Goal: Navigation & Orientation: Find specific page/section

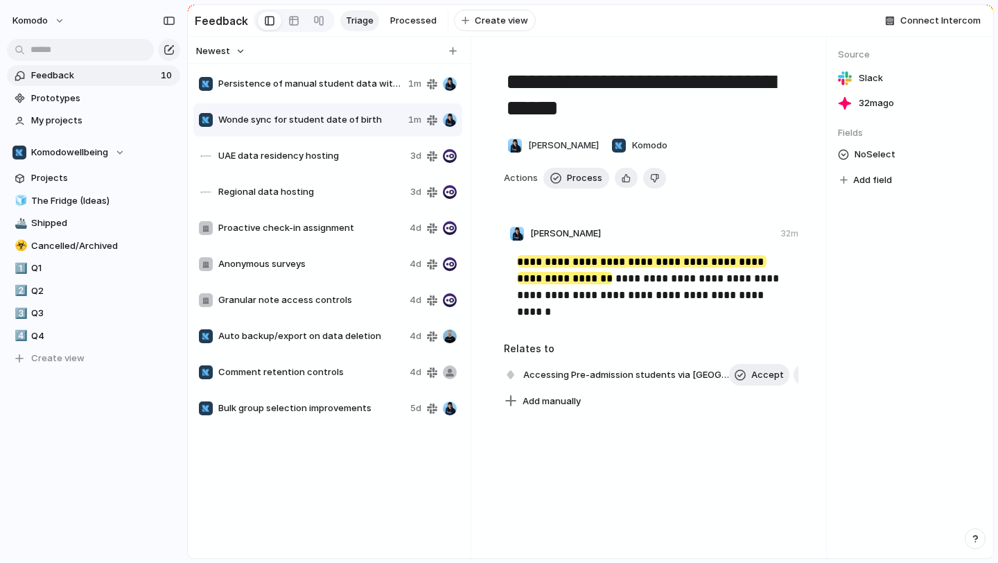
click at [311, 84] on span "Persistence of manual student data with [PERSON_NAME]" at bounding box center [310, 84] width 184 height 14
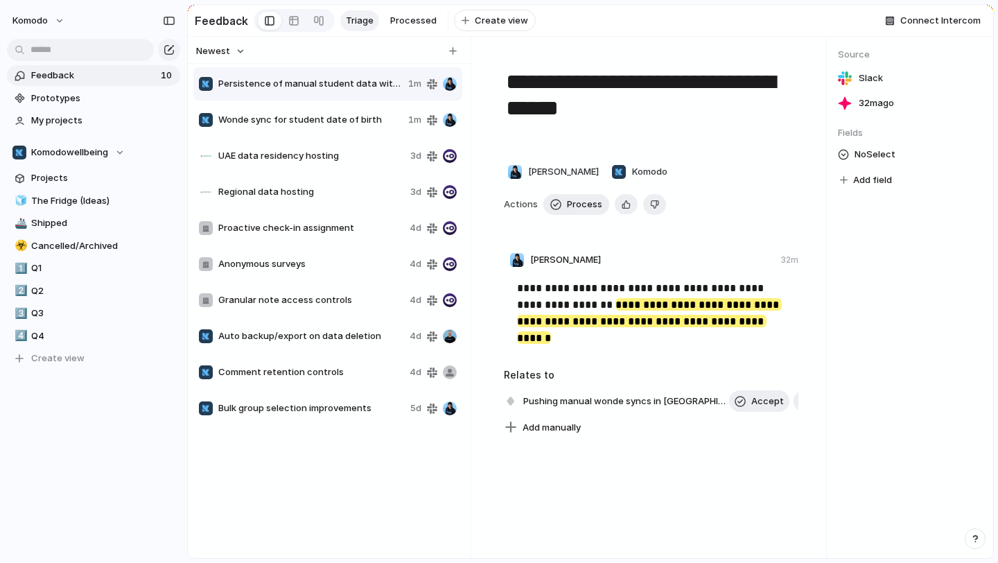
click at [318, 108] on div "Wonde sync for student date of birth 1m" at bounding box center [327, 119] width 269 height 33
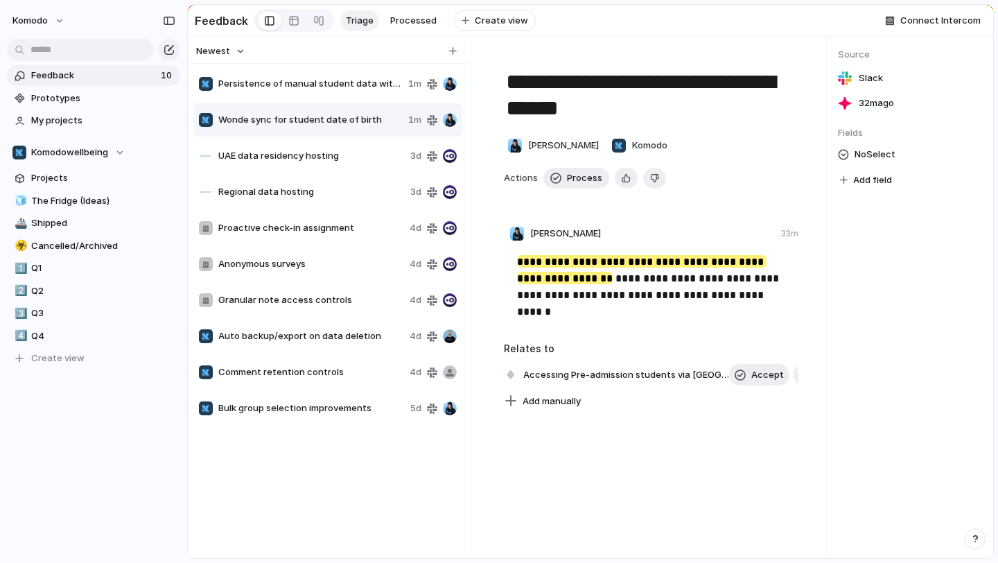
click at [328, 99] on div "Persistence of manual student data with Wonde sync 1m" at bounding box center [327, 83] width 269 height 33
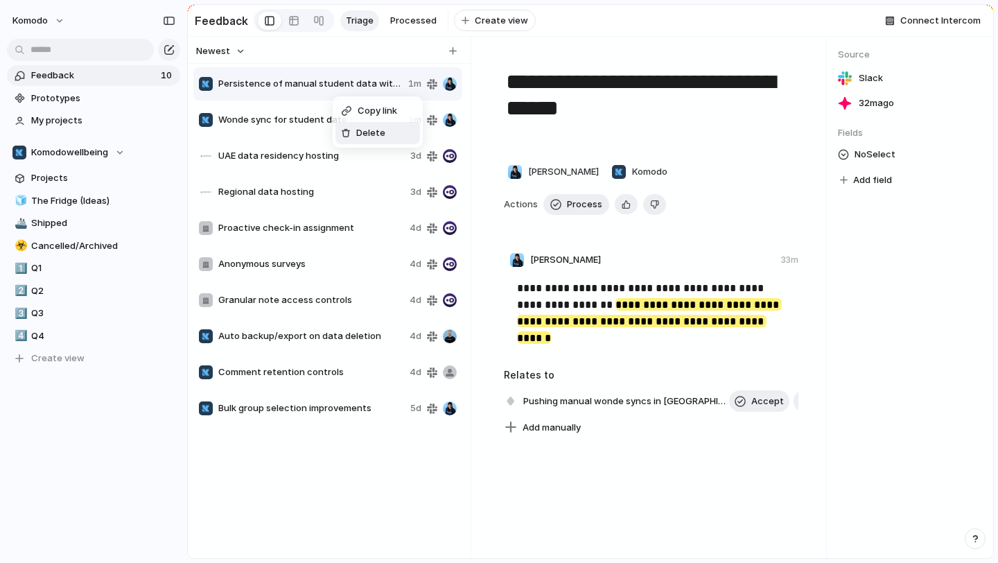
click at [347, 130] on div at bounding box center [346, 133] width 10 height 10
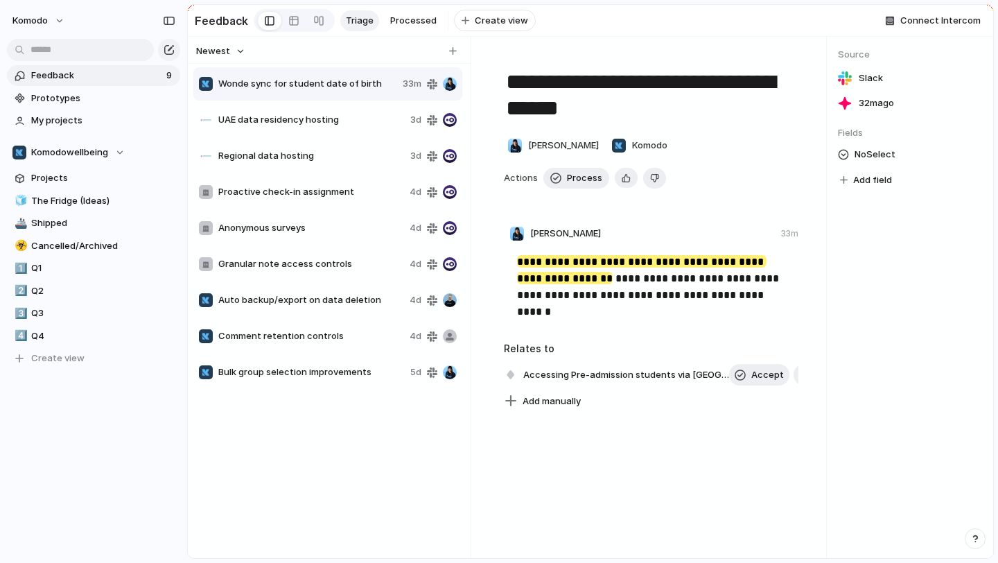
click at [334, 123] on span "UAE data residency hosting" at bounding box center [311, 120] width 186 height 14
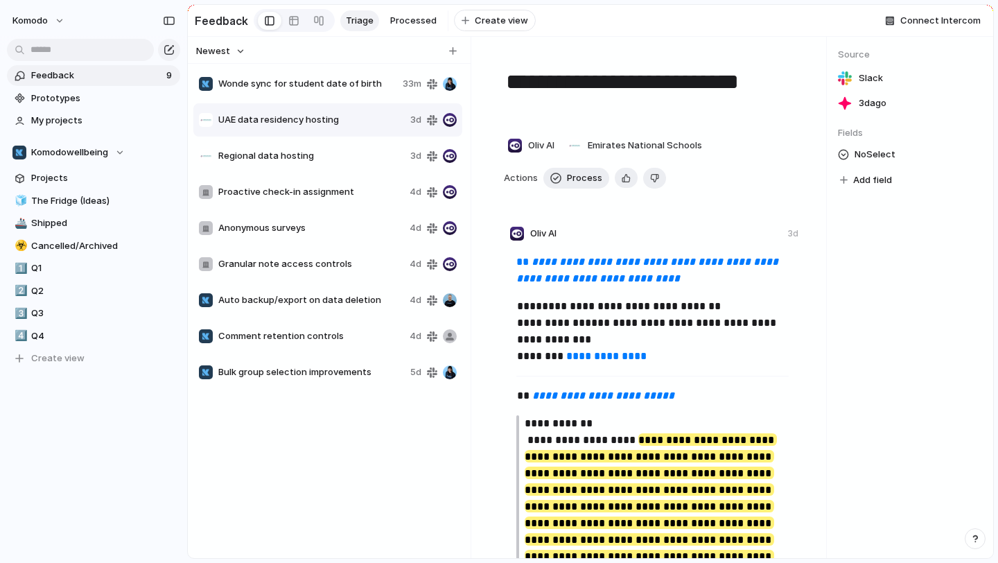
click at [334, 167] on div "Regional data hosting 3d" at bounding box center [327, 155] width 269 height 33
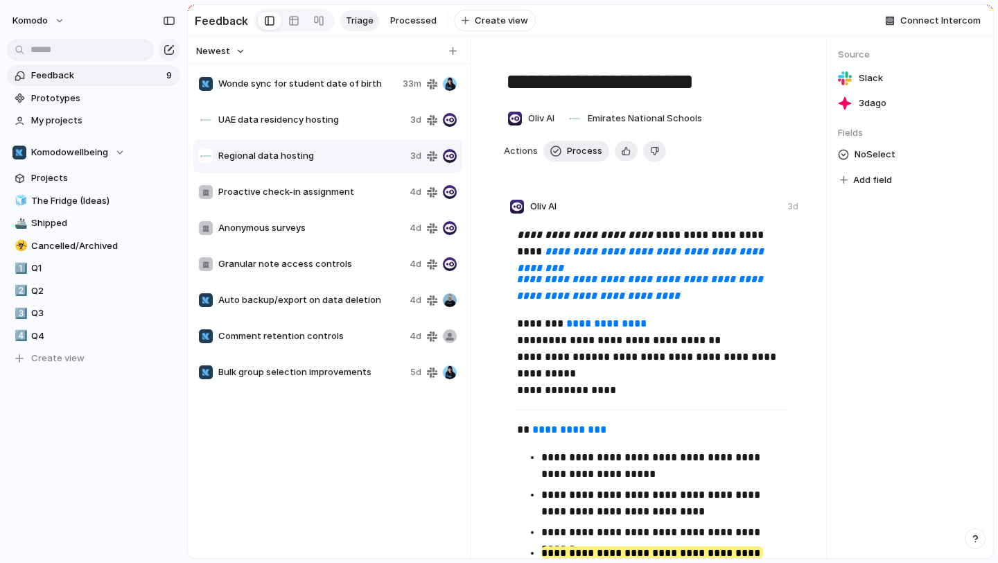
click at [334, 186] on span "Proactive check-in assignment" at bounding box center [311, 192] width 186 height 14
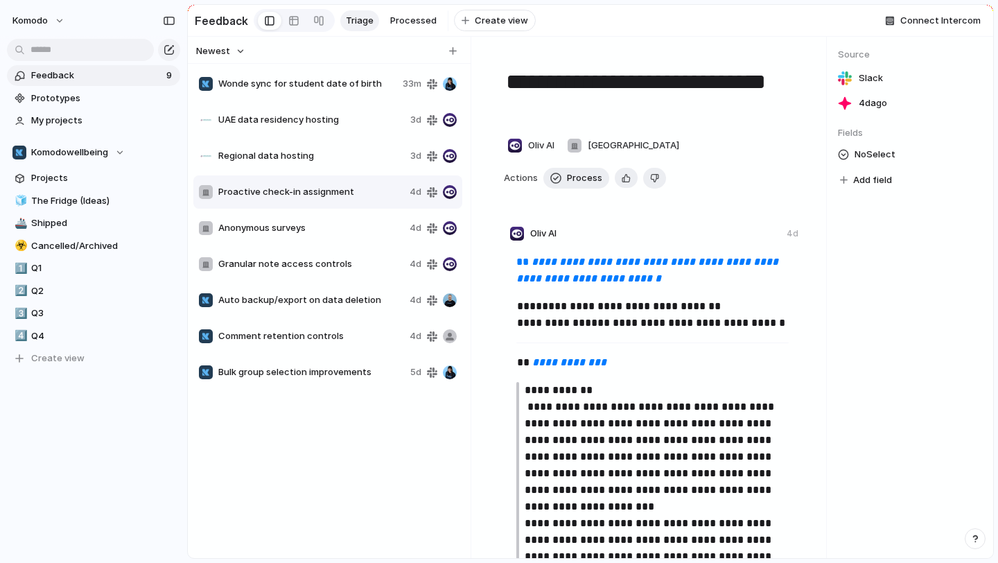
click at [331, 218] on div "Anonymous surveys 4d" at bounding box center [327, 227] width 269 height 33
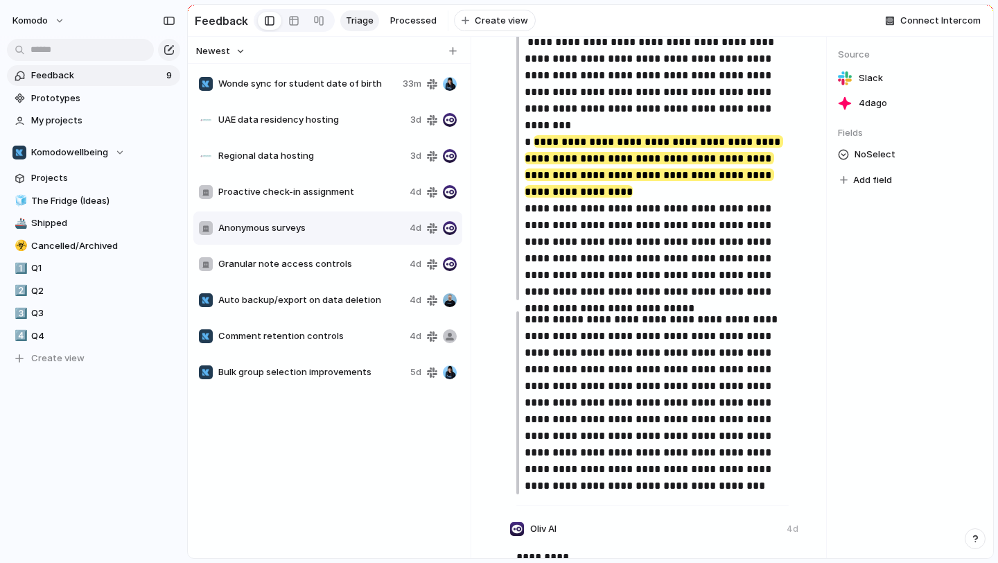
scroll to position [941, 0]
click at [335, 80] on span "Wonde sync for student date of birth" at bounding box center [307, 84] width 179 height 14
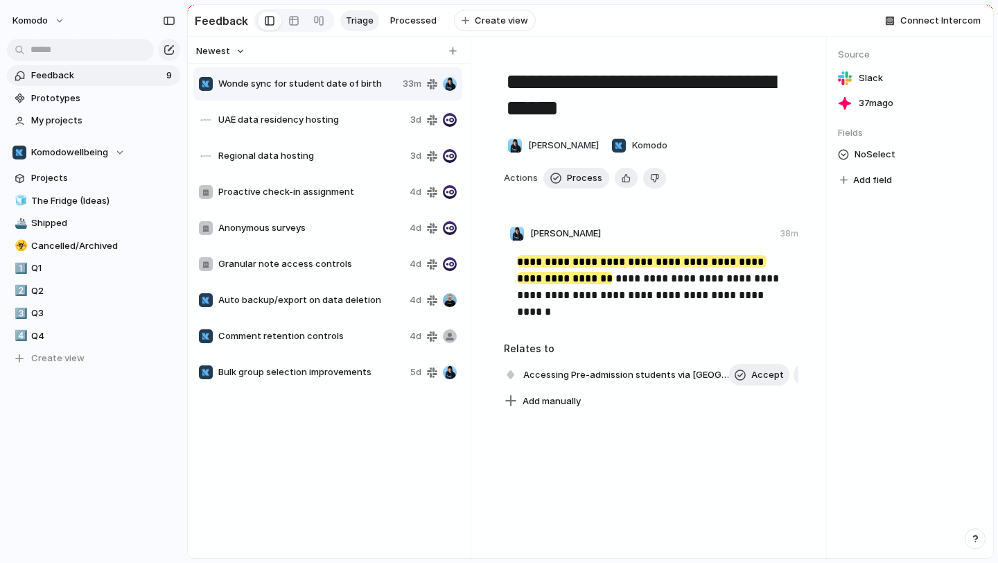
click at [353, 121] on span "UAE data residency hosting" at bounding box center [311, 120] width 186 height 14
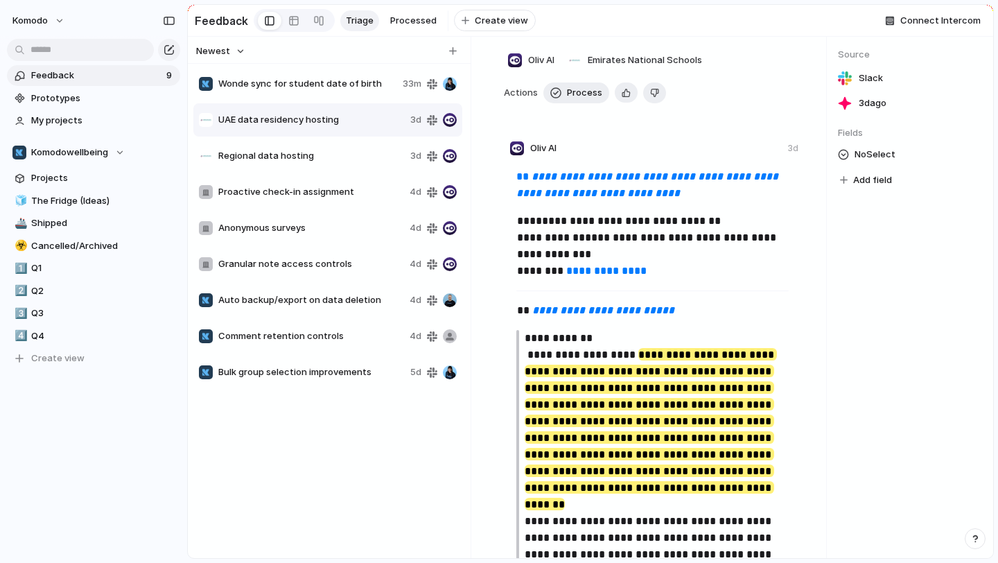
scroll to position [92, 0]
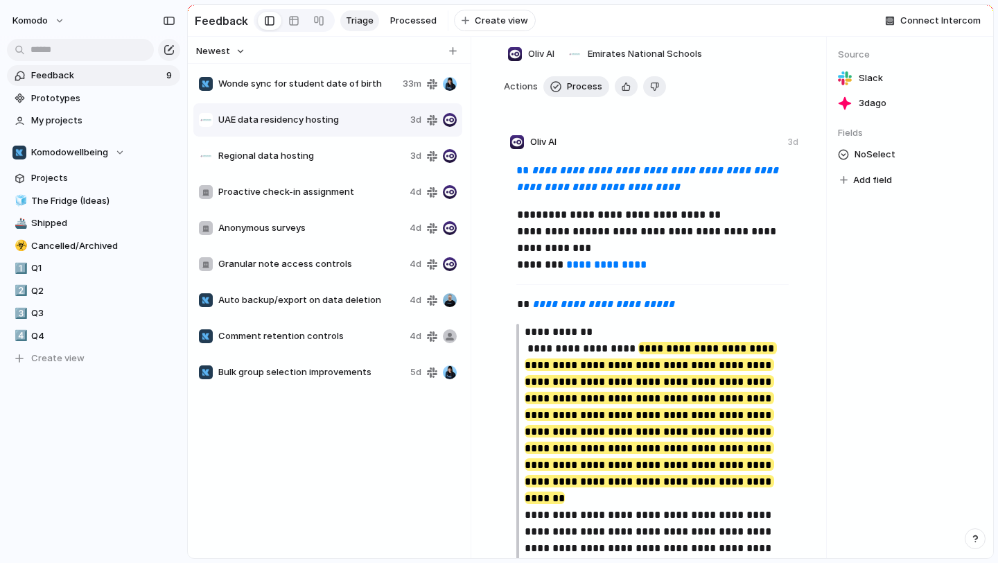
click at [326, 157] on span "Regional data hosting" at bounding box center [311, 156] width 186 height 14
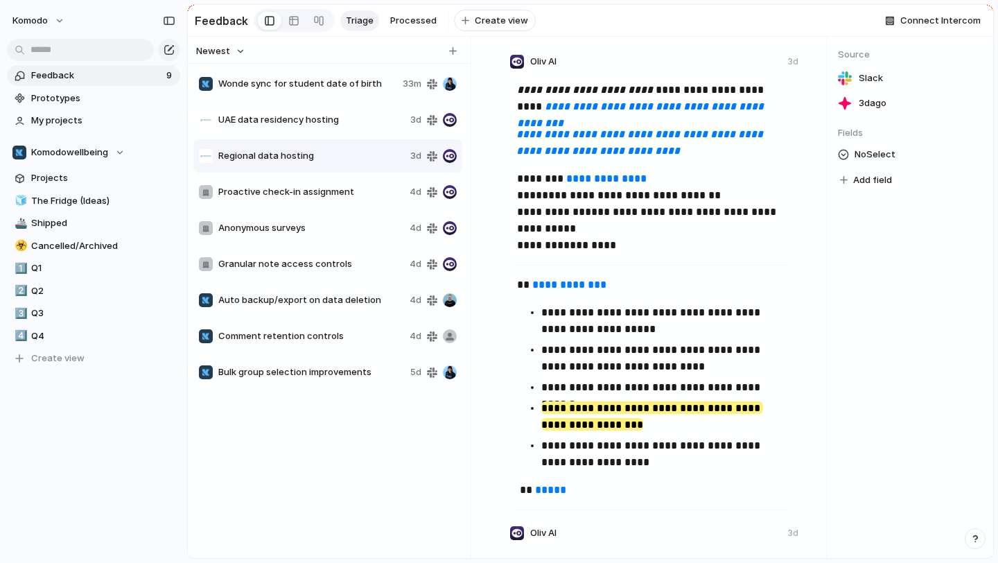
scroll to position [155, 0]
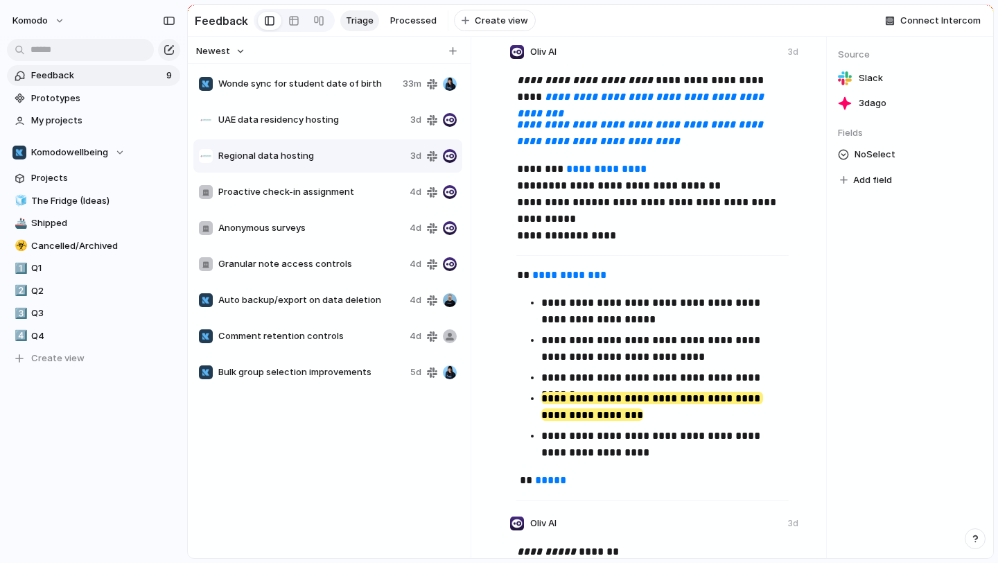
click at [360, 202] on div "Proactive check-in assignment 4d" at bounding box center [327, 191] width 269 height 33
type textarea "**********"
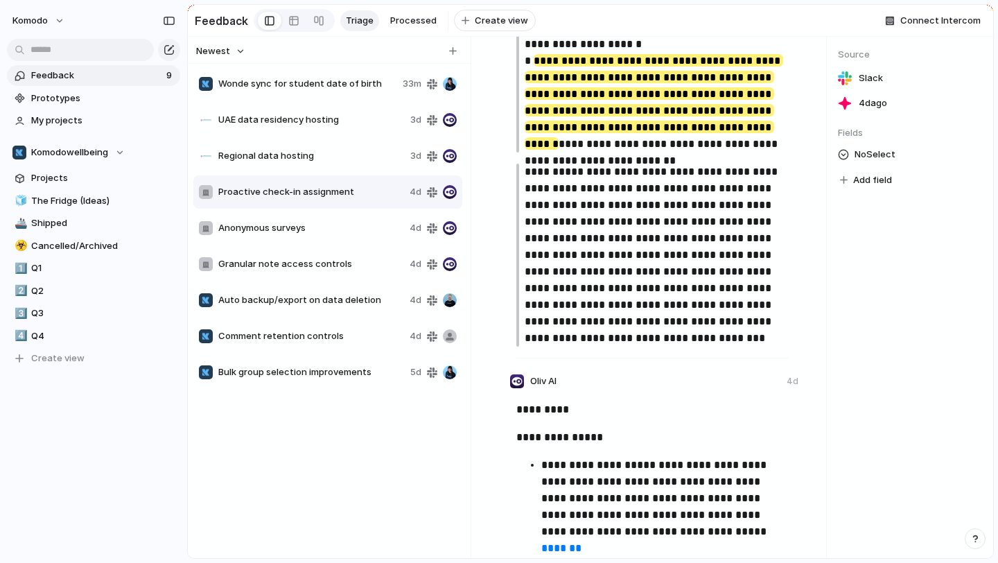
scroll to position [1061, 0]
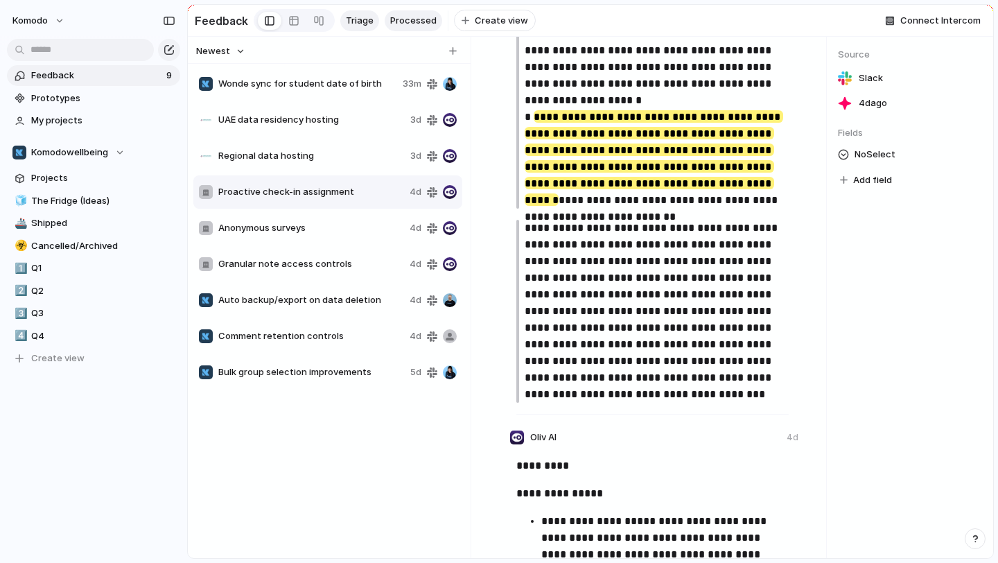
click at [415, 22] on span "Processed" at bounding box center [413, 21] width 46 height 14
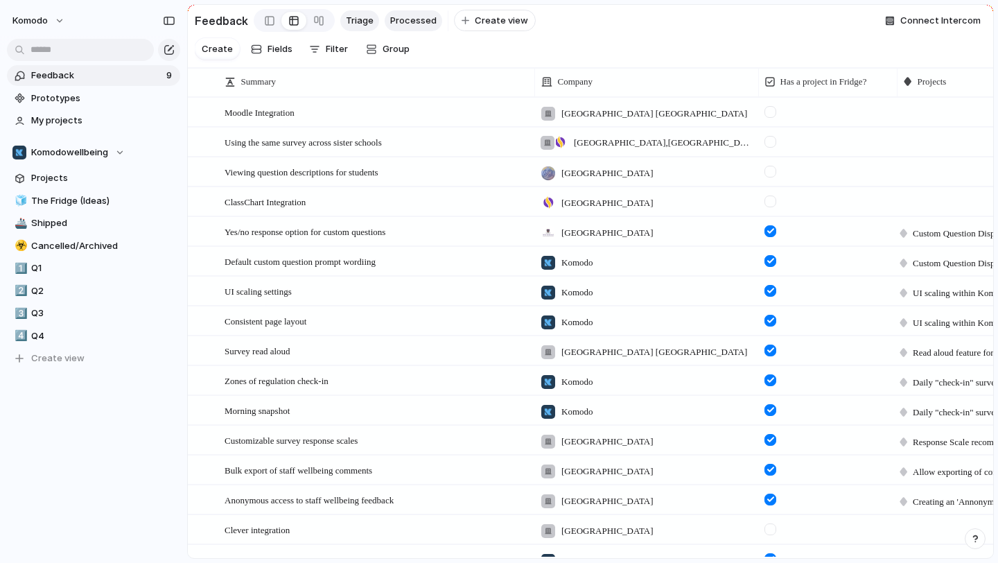
click at [359, 20] on span "Triage" at bounding box center [360, 21] width 28 height 14
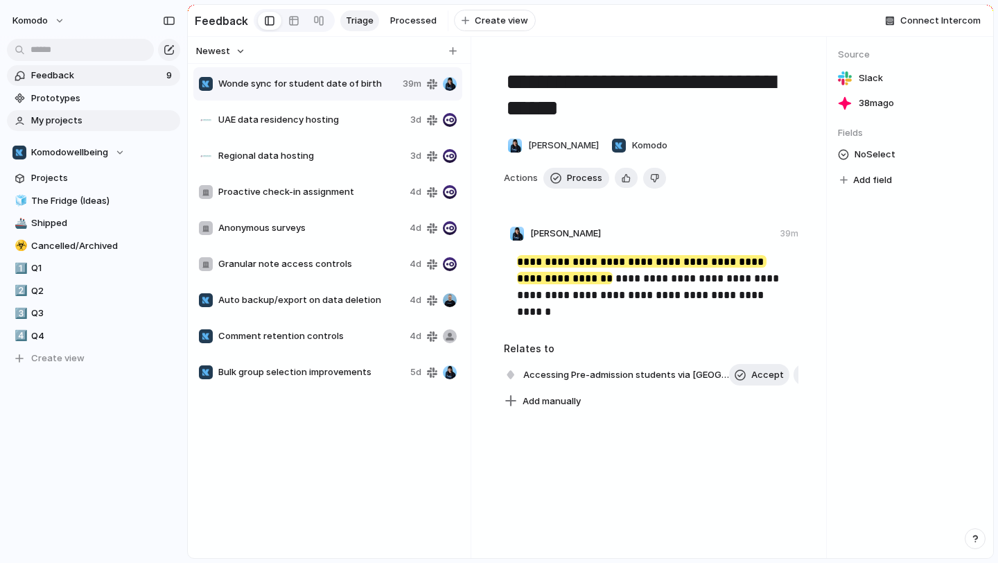
click at [107, 120] on span "My projects" at bounding box center [103, 121] width 144 height 14
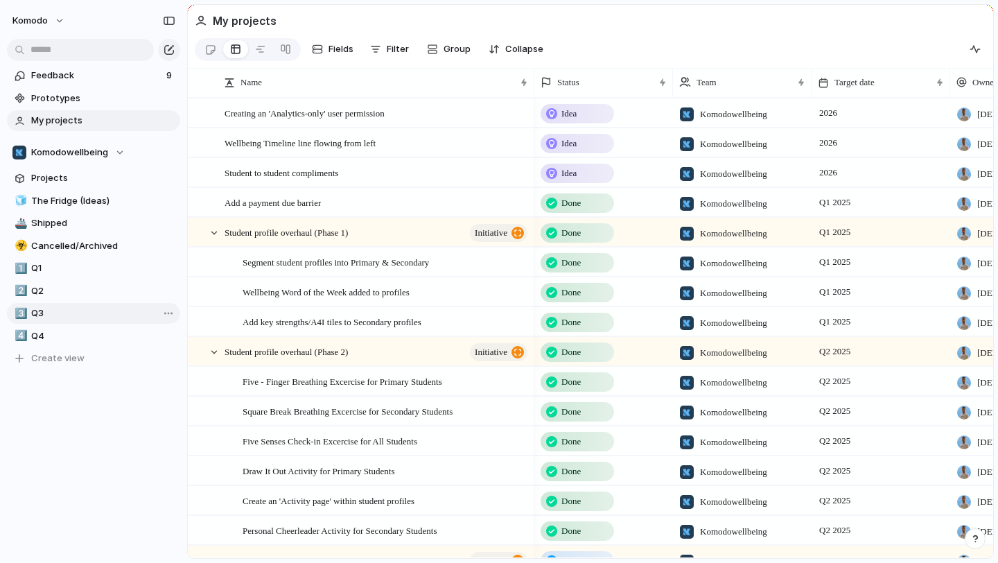
click at [73, 309] on span "Q3" at bounding box center [103, 313] width 144 height 14
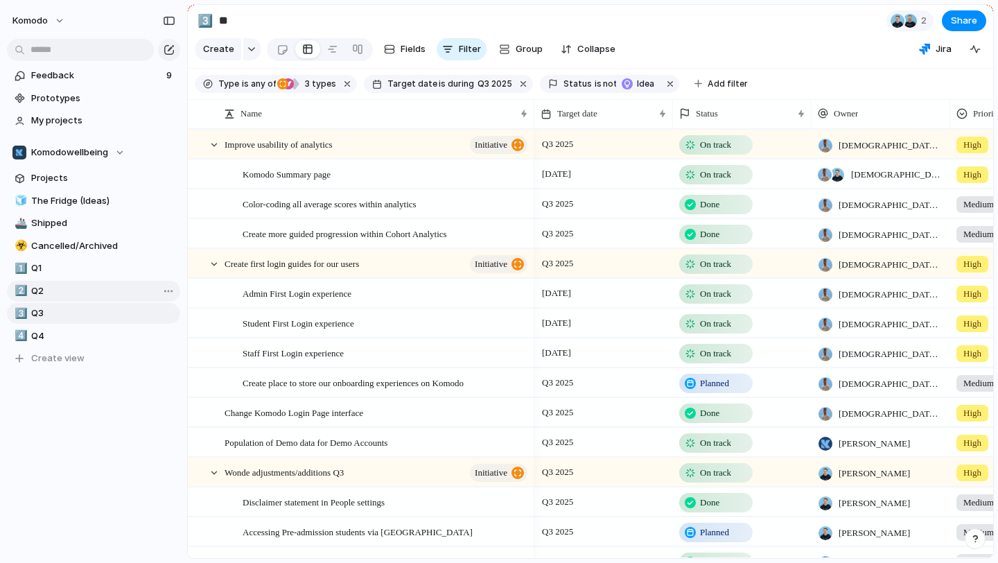
click at [77, 287] on span "Q2" at bounding box center [103, 291] width 144 height 14
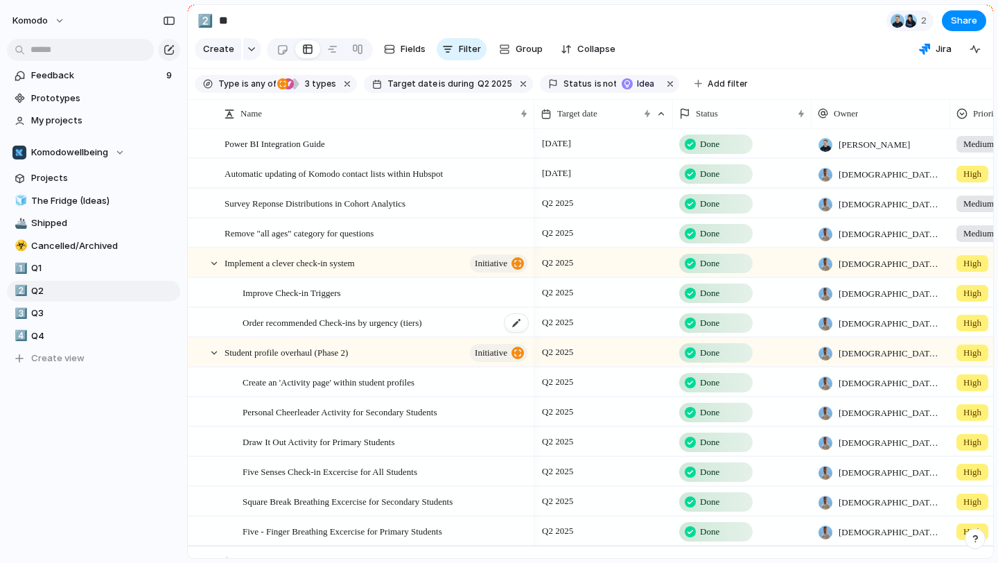
scroll to position [49, 0]
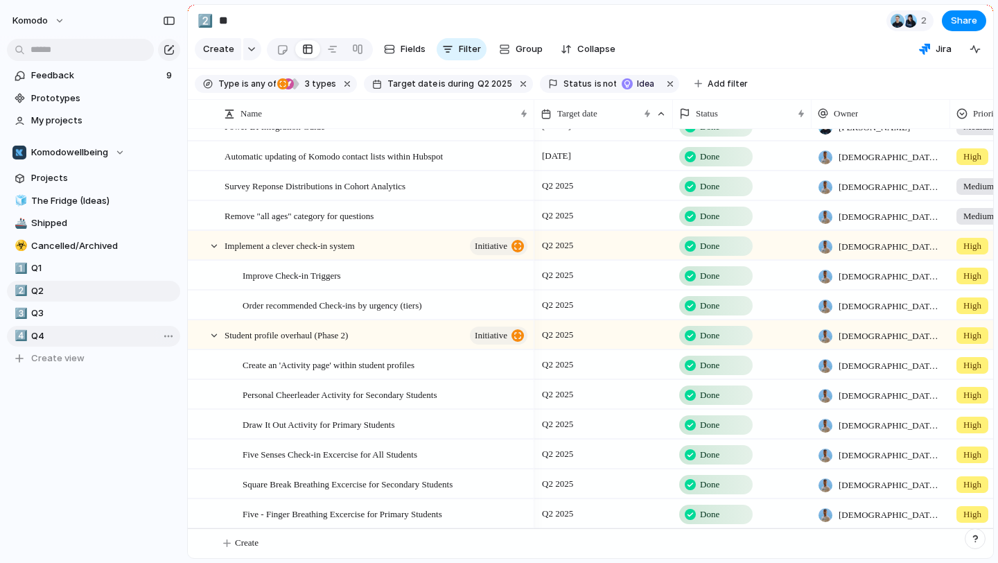
click at [117, 331] on span "Q4" at bounding box center [103, 336] width 144 height 14
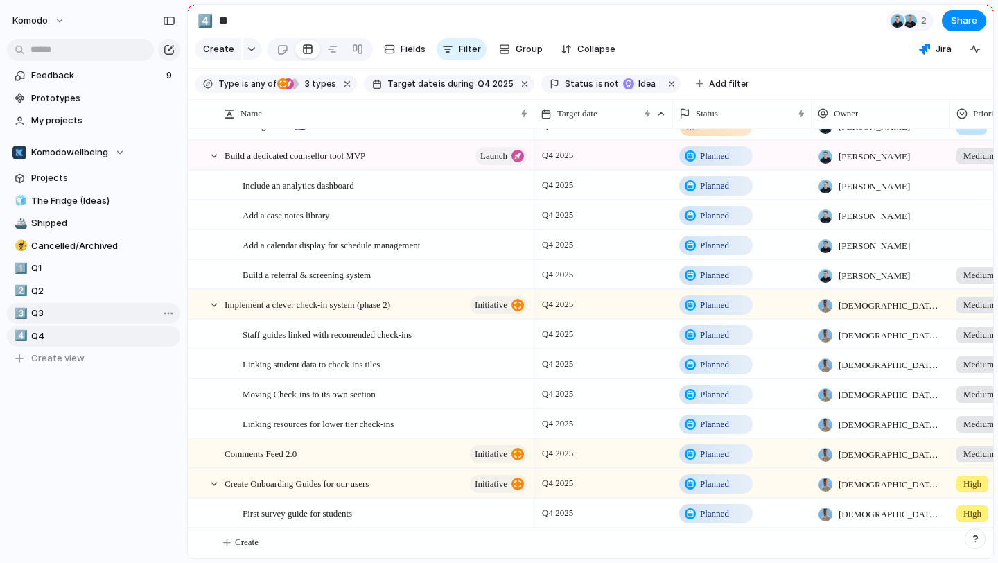
click at [92, 315] on span "Q3" at bounding box center [103, 313] width 144 height 14
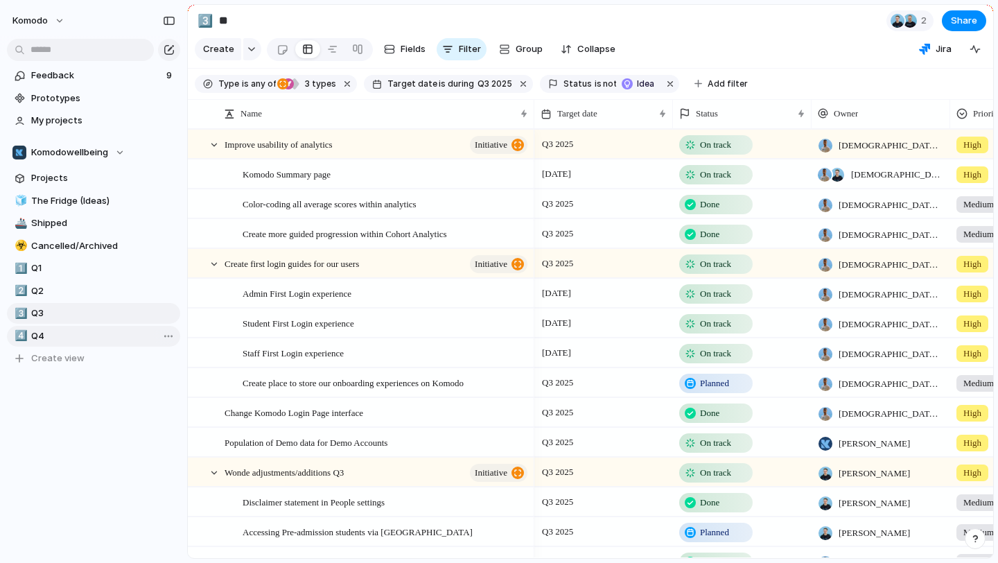
click at [92, 336] on span "Q4" at bounding box center [103, 336] width 144 height 14
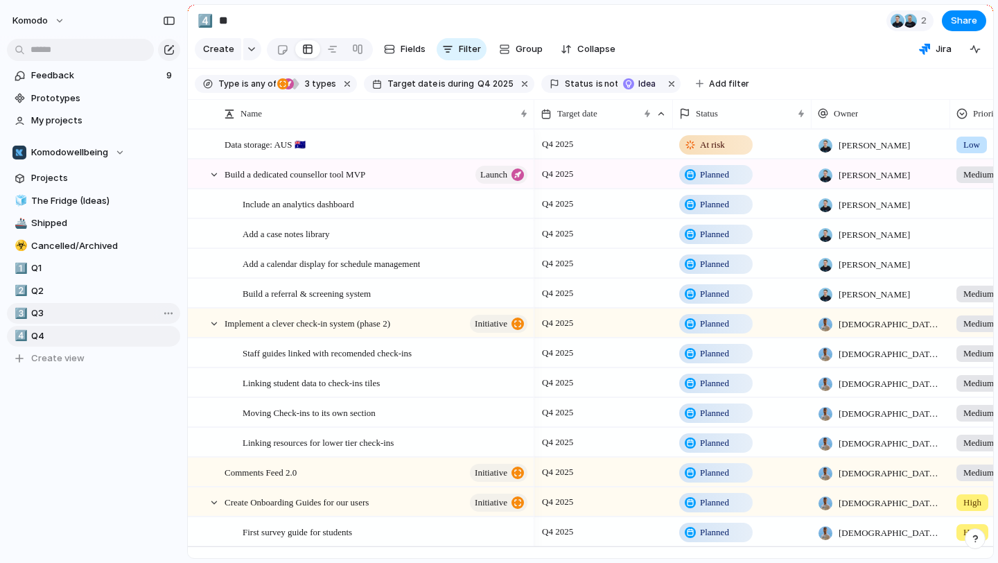
click at [92, 317] on span "Q3" at bounding box center [103, 313] width 144 height 14
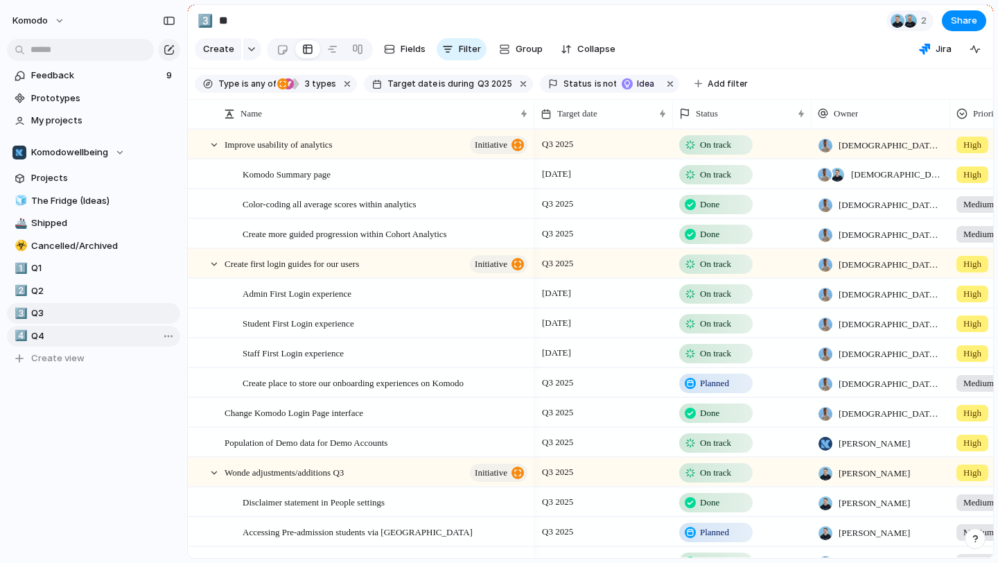
click at [89, 333] on span "Q4" at bounding box center [103, 336] width 144 height 14
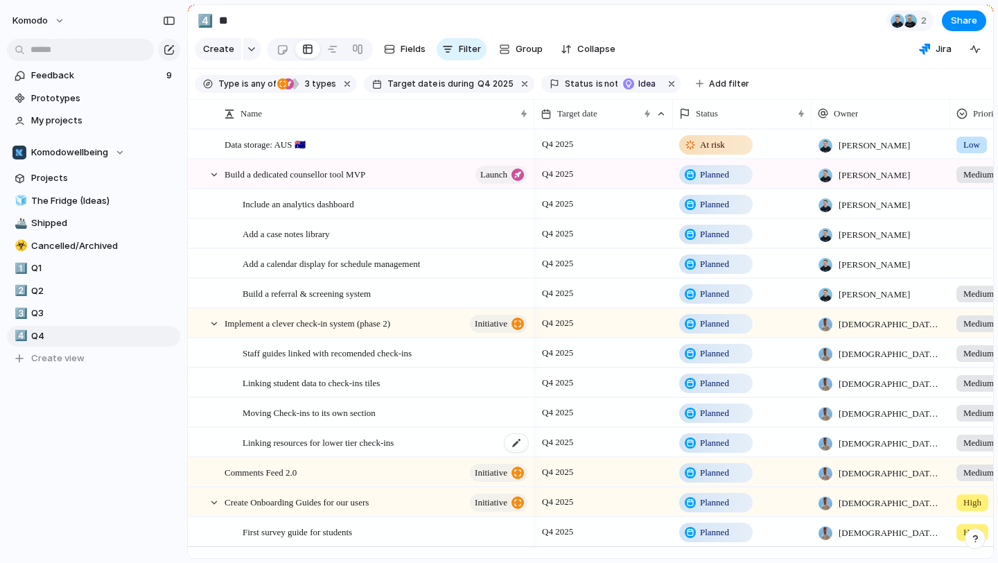
scroll to position [19, 0]
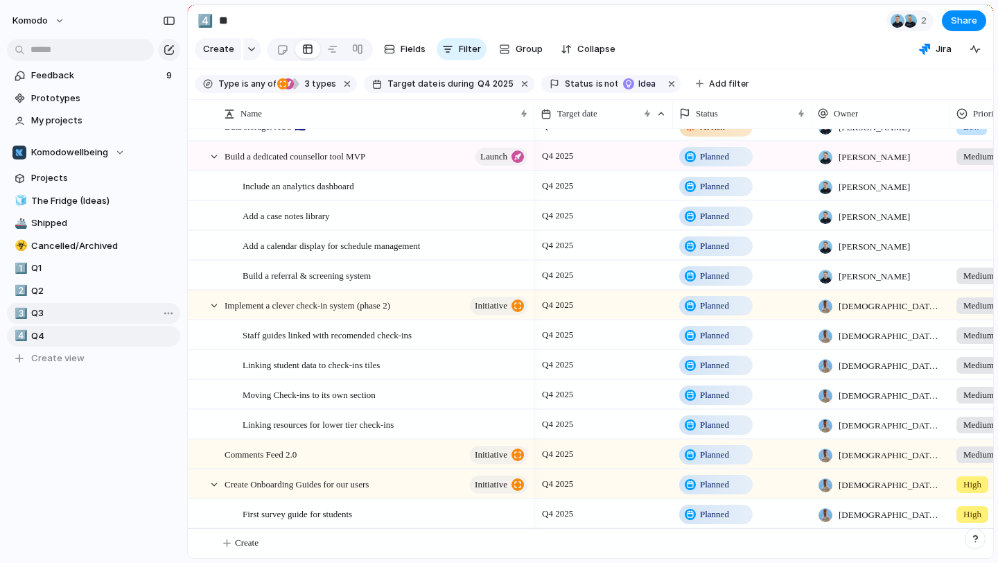
click at [104, 319] on span "Q3" at bounding box center [103, 313] width 144 height 14
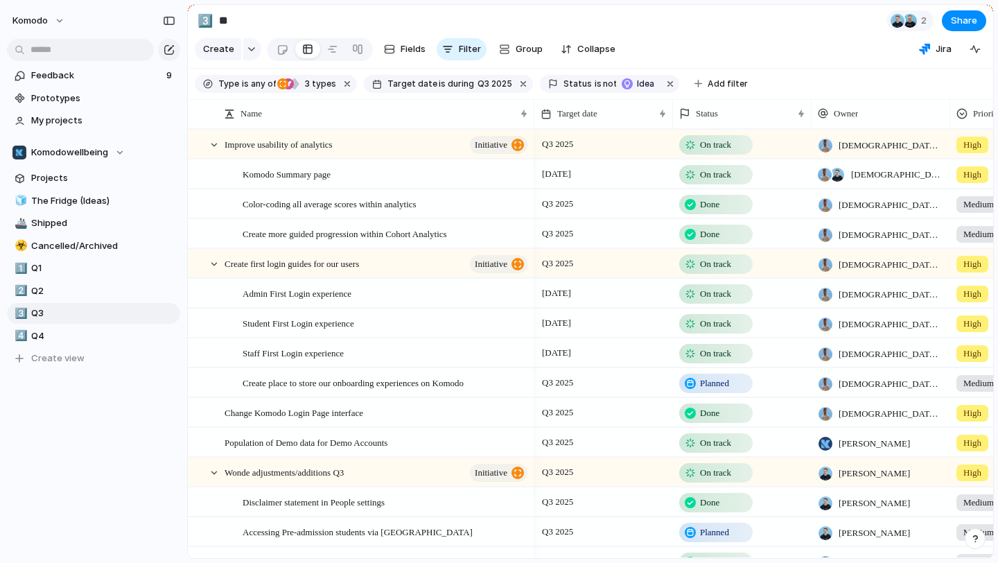
click at [729, 381] on span "Planned" at bounding box center [714, 383] width 29 height 14
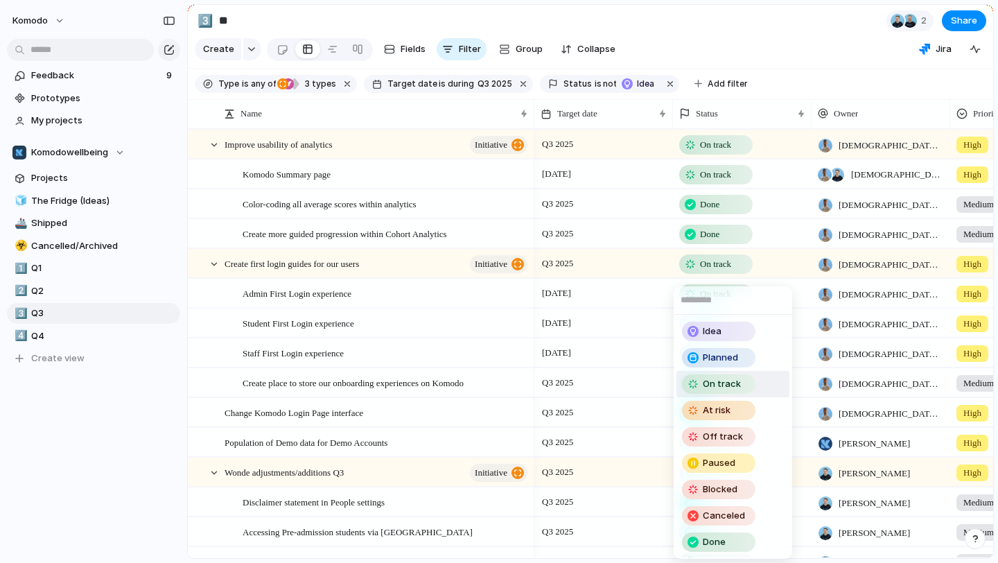
click at [565, 384] on div "Idea Planned On track At risk Off track Paused Blocked Canceled Done" at bounding box center [499, 281] width 998 height 563
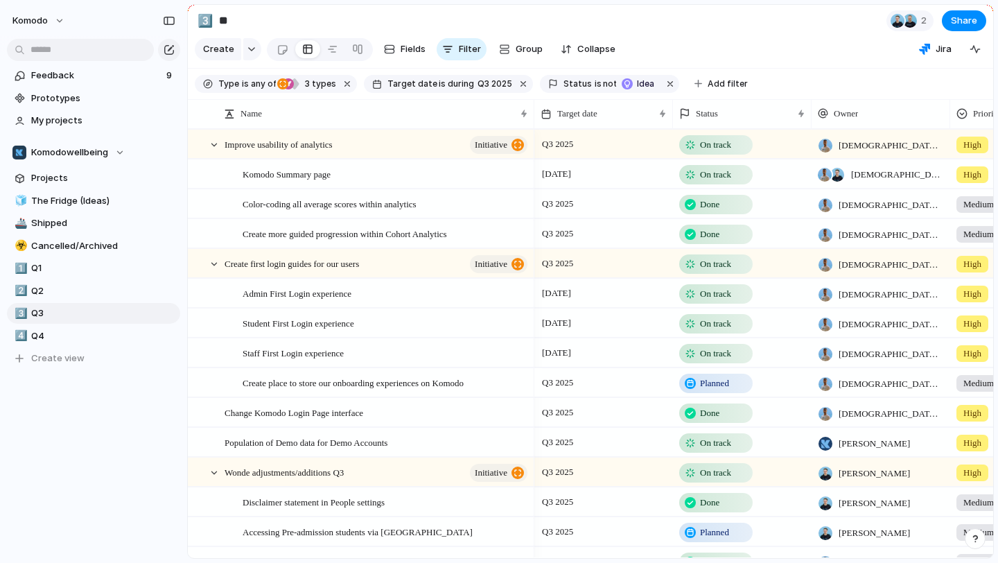
click at [565, 384] on span "Q3 2025" at bounding box center [558, 382] width 38 height 17
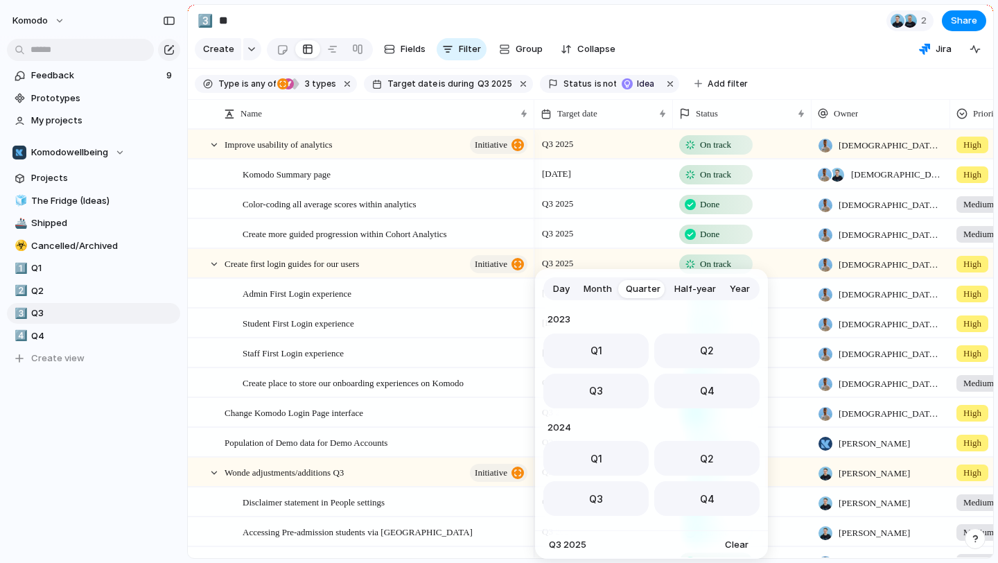
scroll to position [220, 0]
click at [700, 379] on span "Q4" at bounding box center [707, 386] width 15 height 15
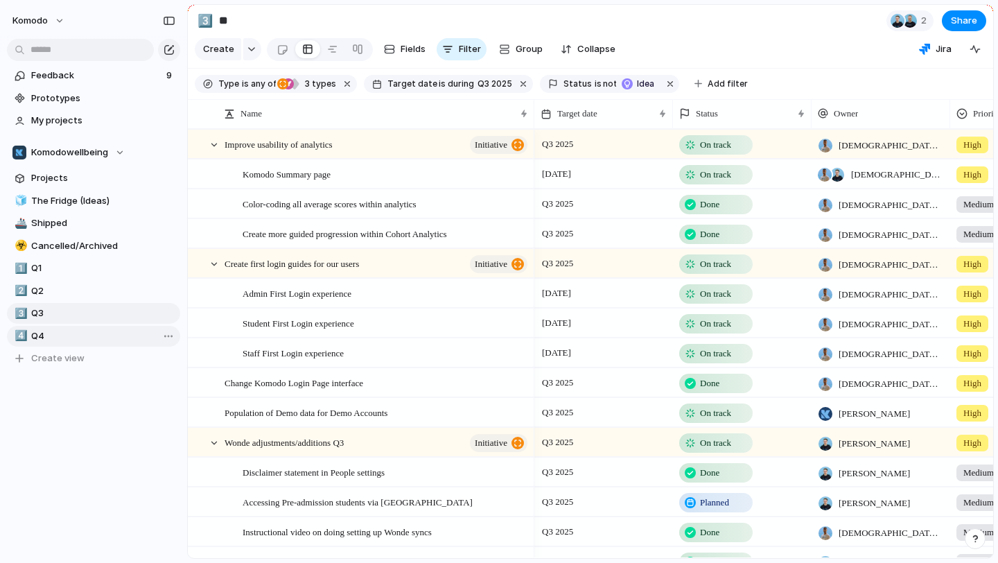
click at [119, 338] on span "Q4" at bounding box center [103, 336] width 144 height 14
type input "**"
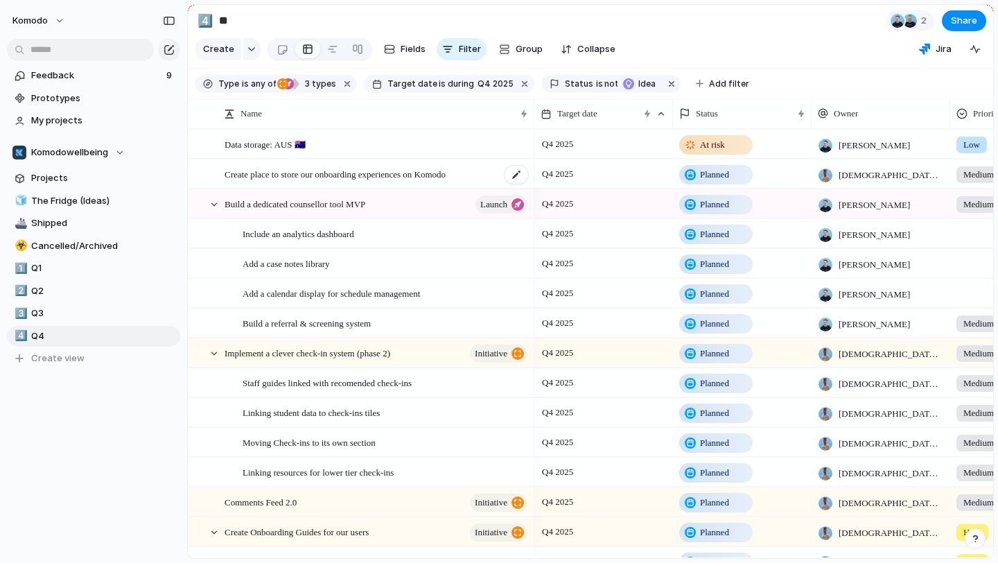
click at [493, 173] on div "Create place to store our onboarding experiences on Komodo" at bounding box center [377, 174] width 305 height 28
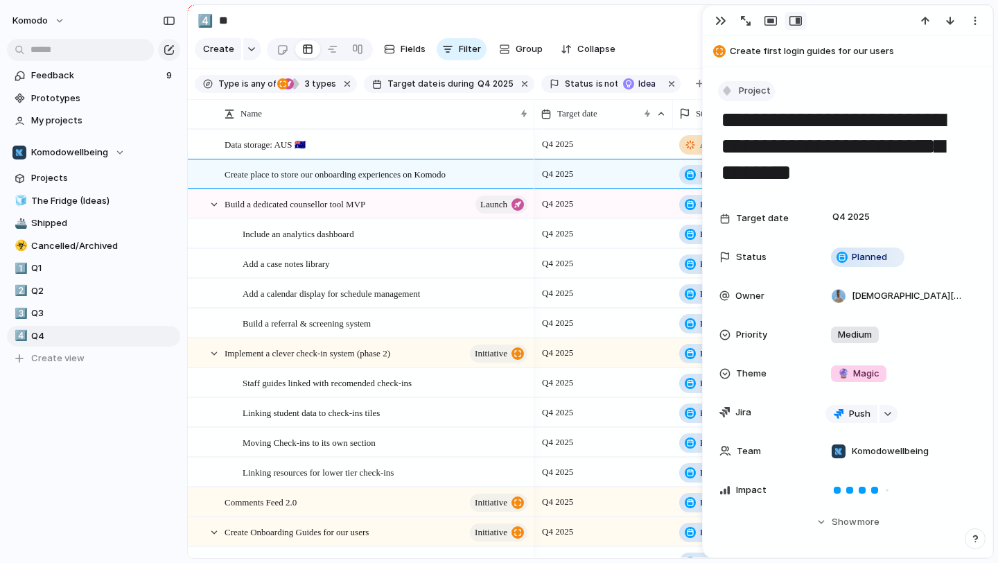
click at [746, 88] on span "Project" at bounding box center [755, 91] width 32 height 14
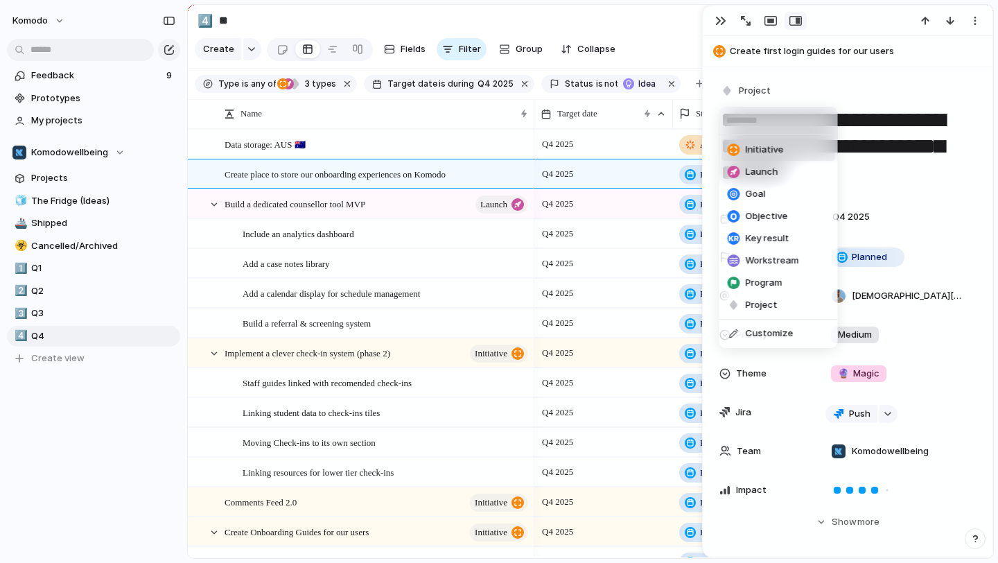
click at [801, 50] on div "Initiative Launch Goal Objective Key result Workstream Program Project Customize" at bounding box center [499, 281] width 998 height 563
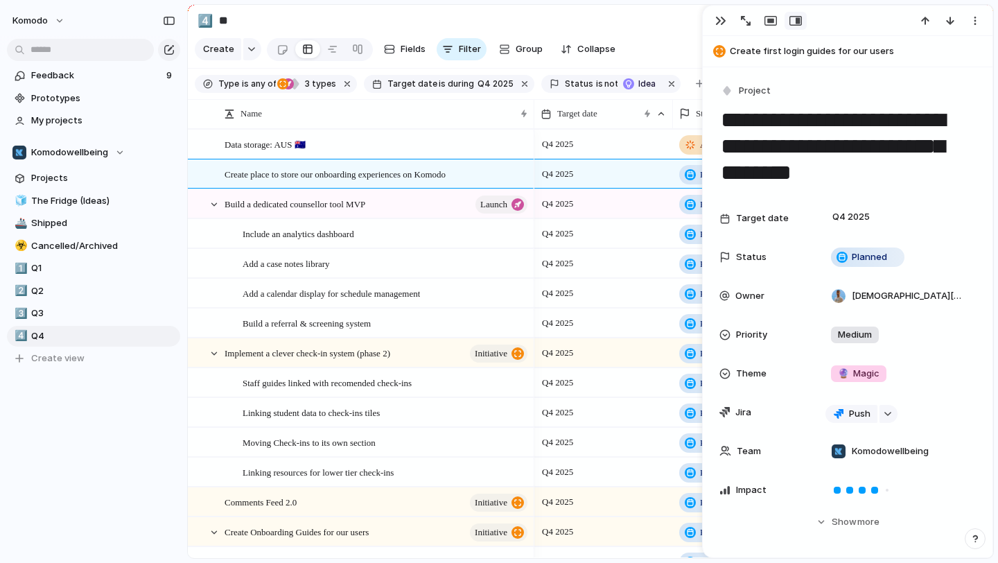
click at [801, 50] on span "Create first login guides for our users" at bounding box center [858, 51] width 256 height 14
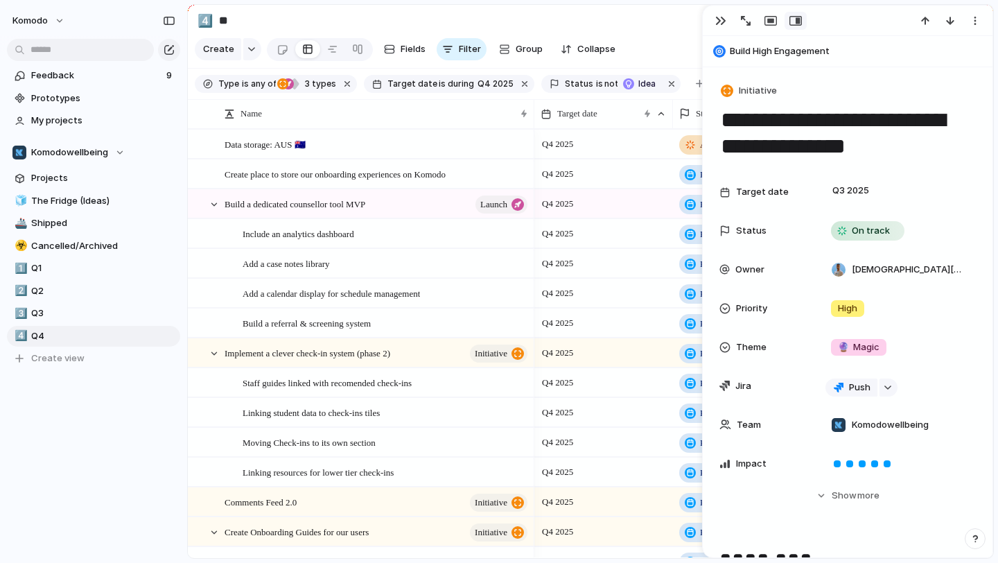
click at [761, 103] on div "**********" at bounding box center [848, 121] width 256 height 80
click at [759, 98] on button "Initiative" at bounding box center [749, 91] width 63 height 20
click at [760, 102] on div "Initiative Launch Goal Objective Key result Workstream Program Project Customize" at bounding box center [499, 281] width 998 height 563
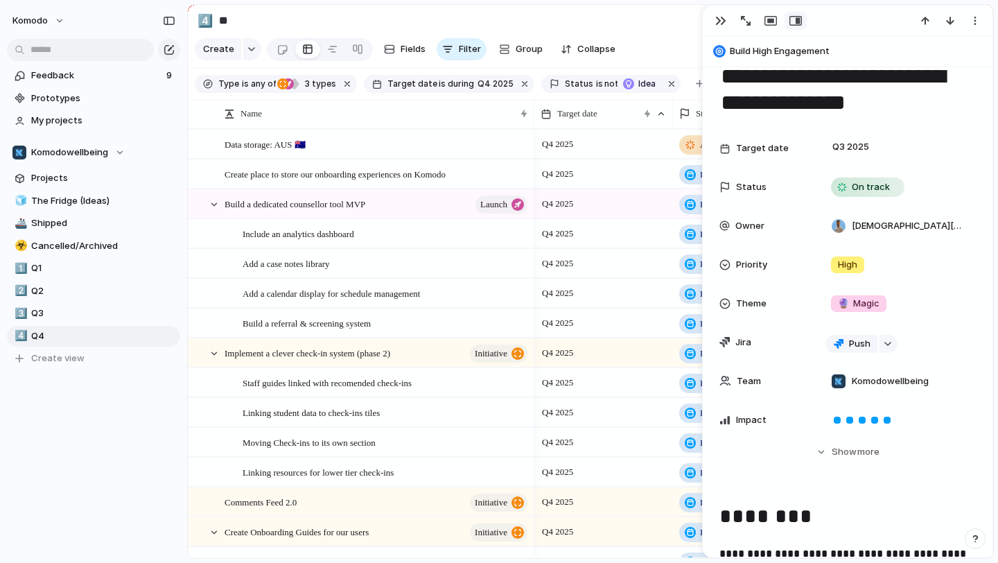
scroll to position [44, 0]
click at [216, 180] on div at bounding box center [207, 174] width 37 height 28
click at [216, 174] on div at bounding box center [207, 174] width 37 height 28
click at [487, 171] on div "Create place to store our onboarding experiences on Komodo" at bounding box center [377, 174] width 305 height 28
type textarea "**********"
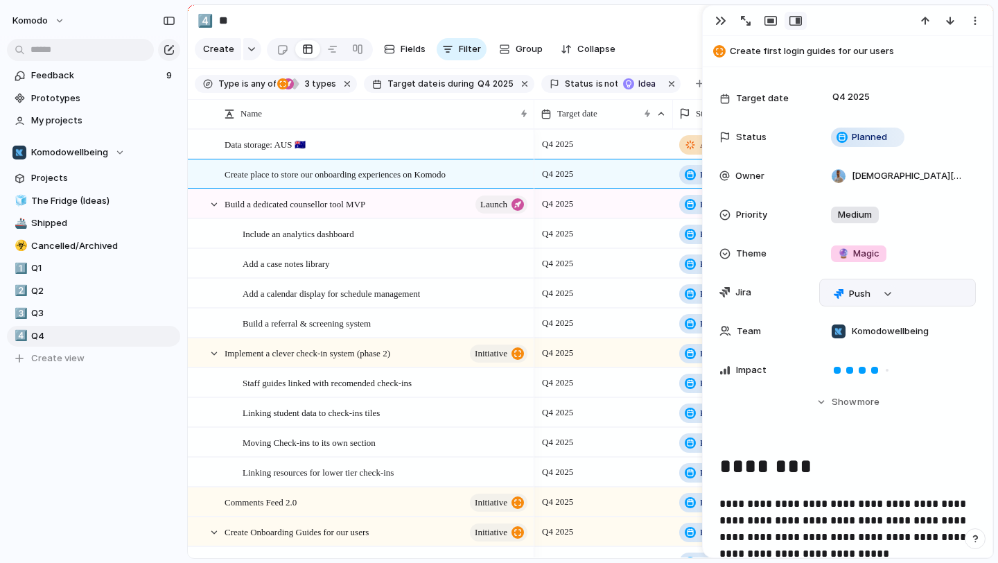
scroll to position [136, 0]
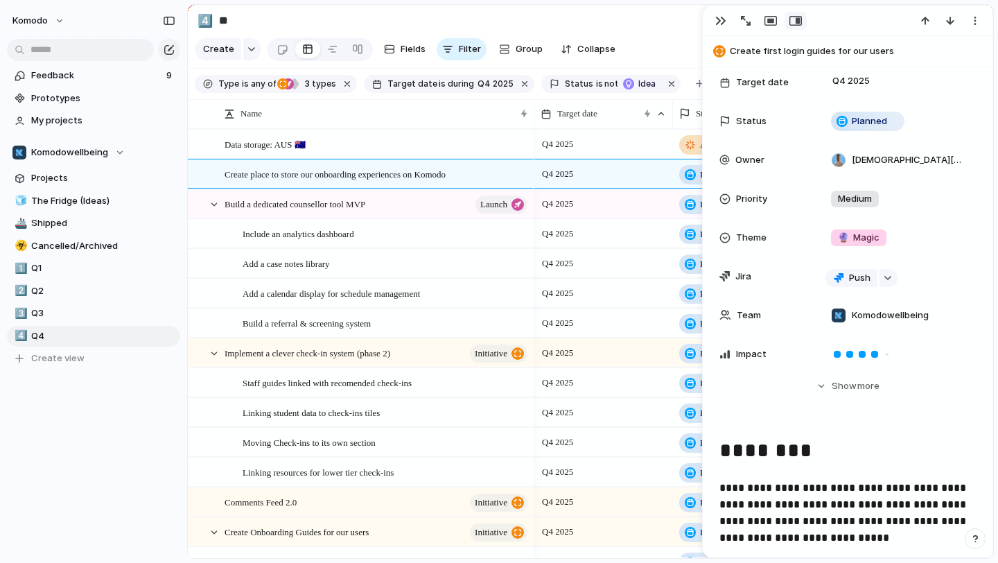
click at [840, 399] on div "Target date Q4 2025 Status Planned Owner [DEMOGRAPHIC_DATA][PERSON_NAME] Priori…" at bounding box center [848, 243] width 256 height 349
click at [833, 388] on span "Show" at bounding box center [844, 386] width 25 height 14
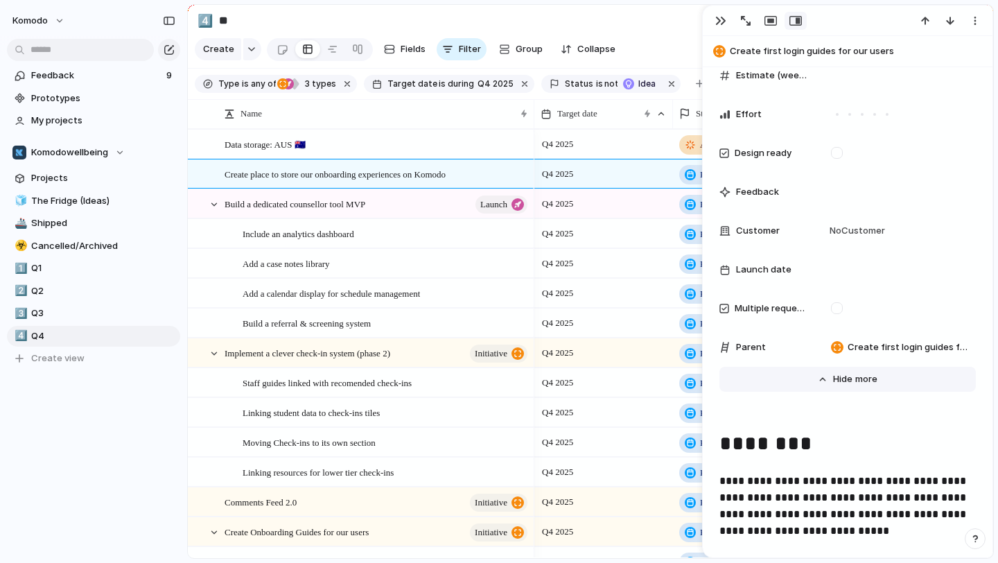
scroll to position [613, 0]
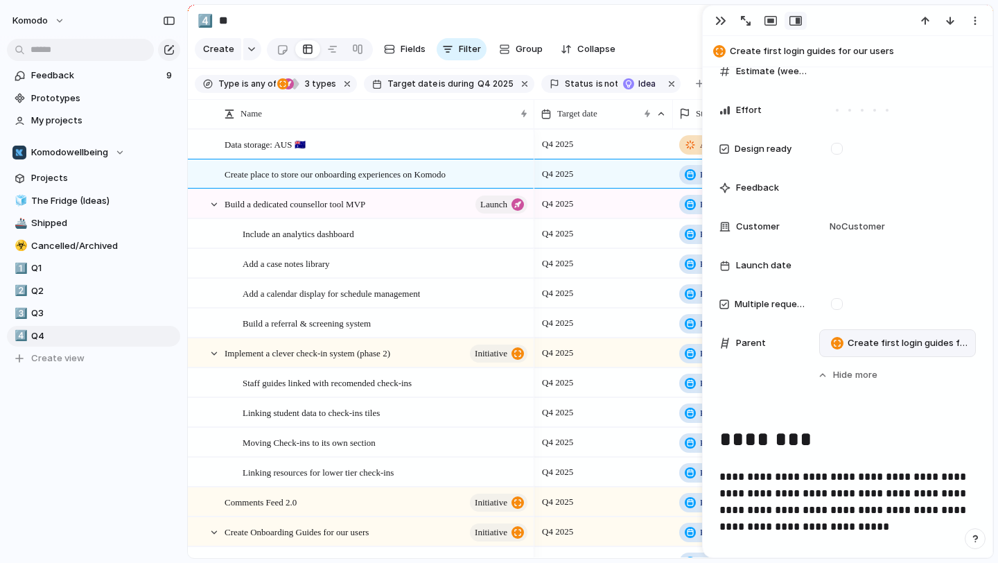
click at [860, 343] on span "Create first login guides for our users" at bounding box center [909, 343] width 122 height 14
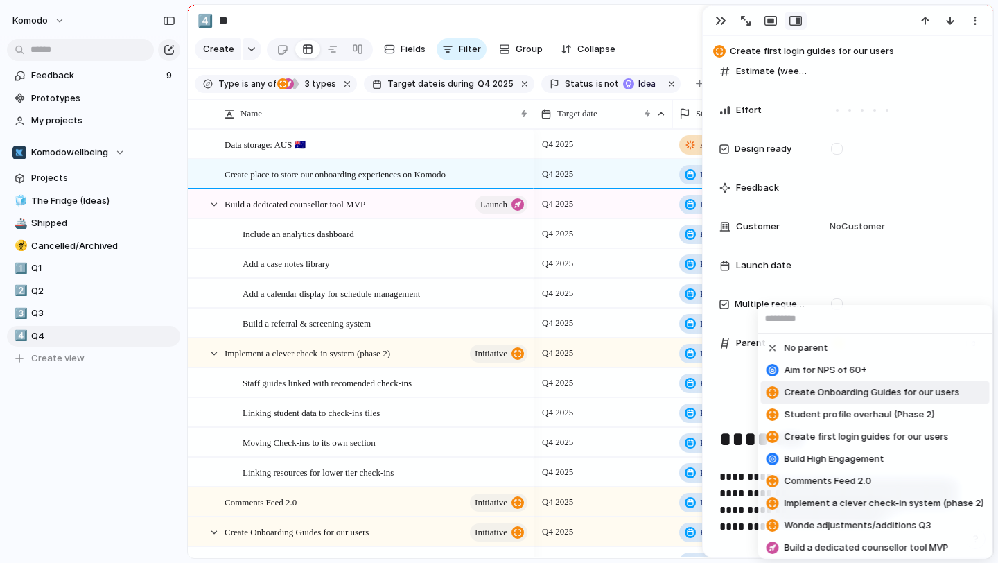
click at [871, 391] on span "Create Onboarding Guides for our users" at bounding box center [872, 392] width 175 height 14
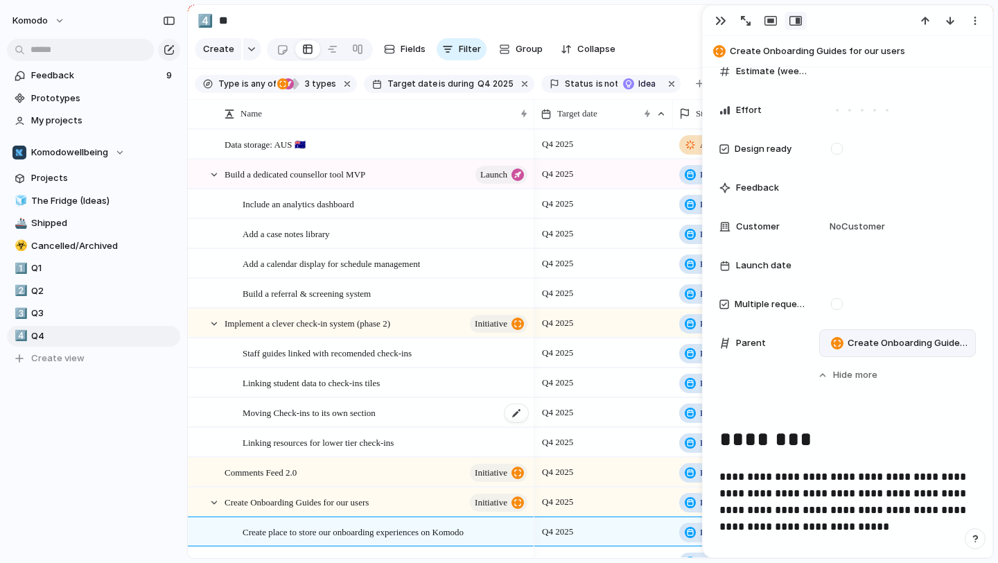
scroll to position [49, 0]
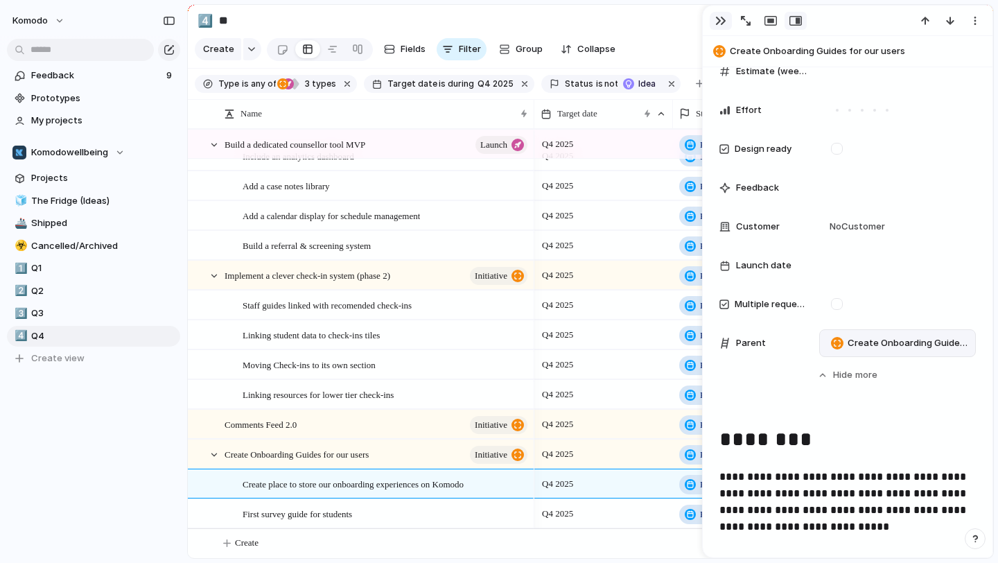
click at [720, 18] on div "button" at bounding box center [720, 20] width 11 height 11
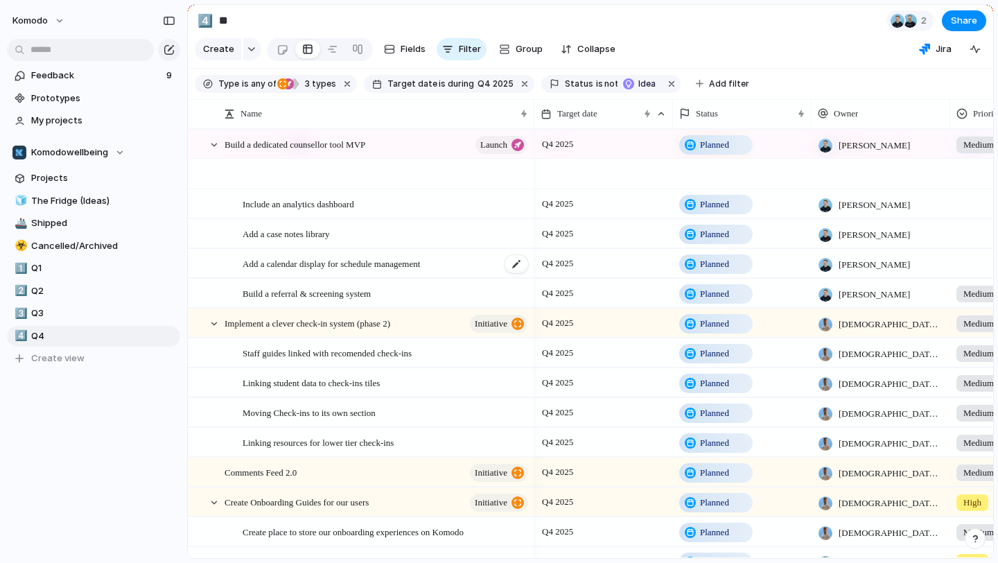
scroll to position [49, 0]
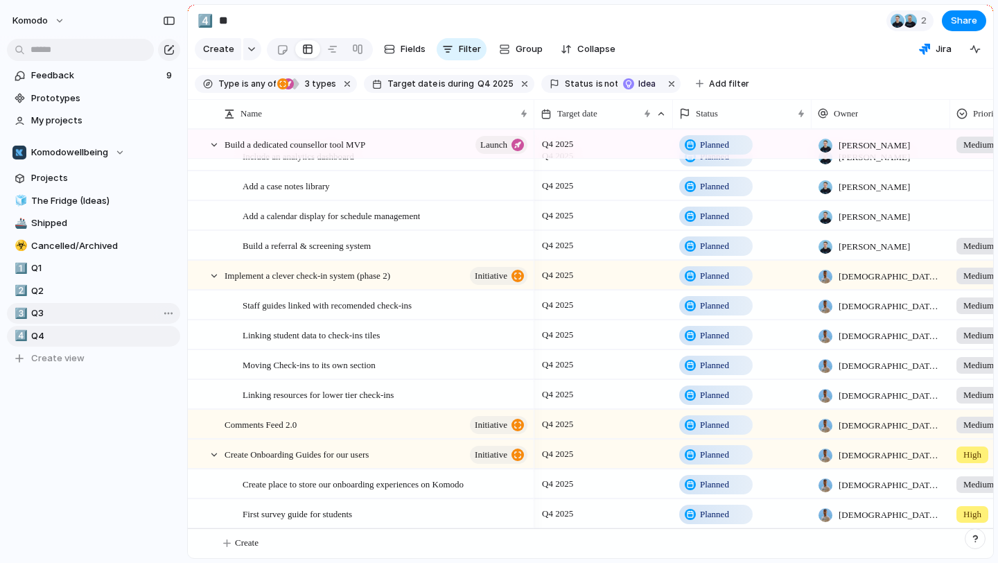
click at [81, 309] on span "Q3" at bounding box center [103, 313] width 144 height 14
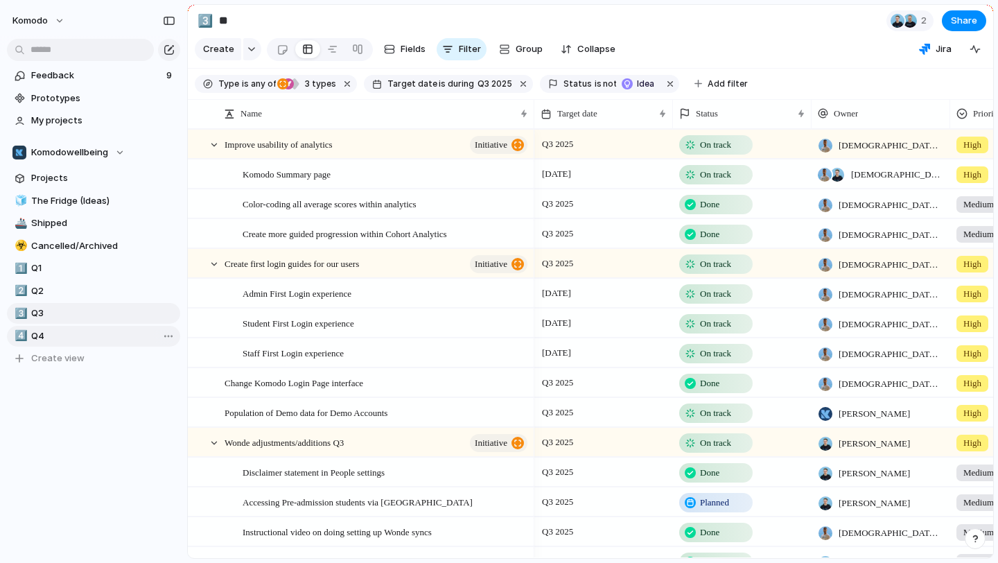
click at [102, 334] on span "Q4" at bounding box center [103, 336] width 144 height 14
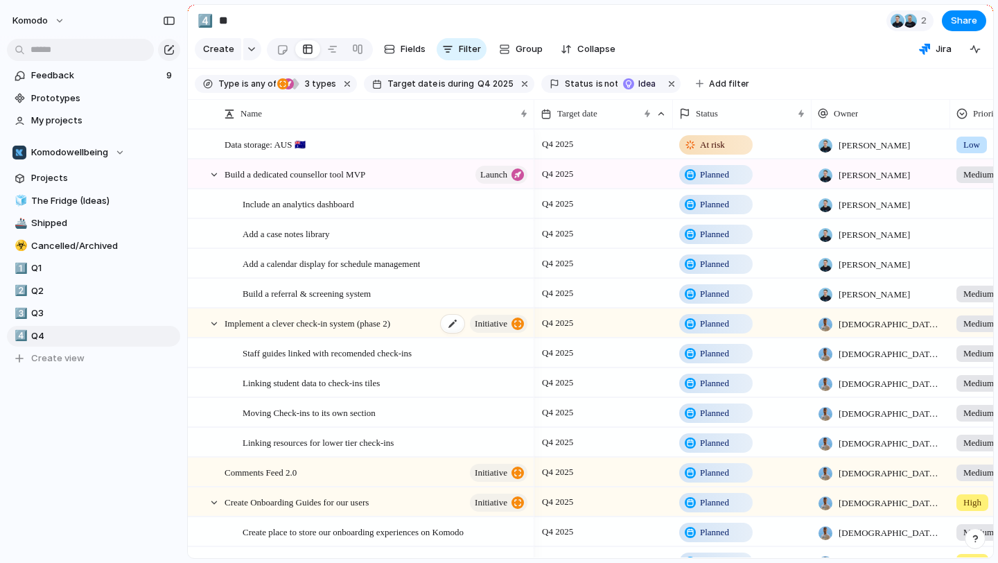
scroll to position [49, 0]
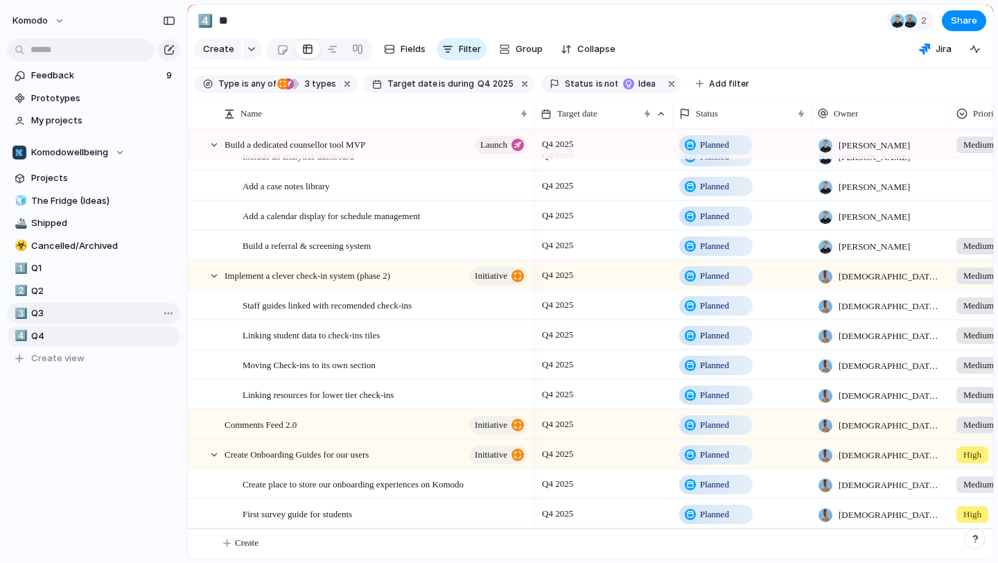
click at [88, 319] on span "Q3" at bounding box center [103, 313] width 144 height 14
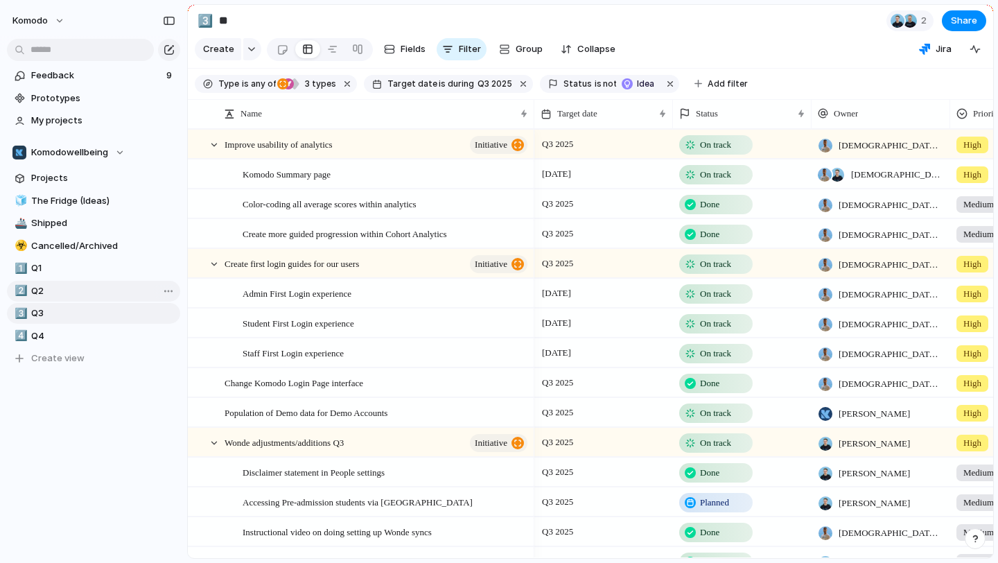
click at [79, 286] on span "Q2" at bounding box center [103, 291] width 144 height 14
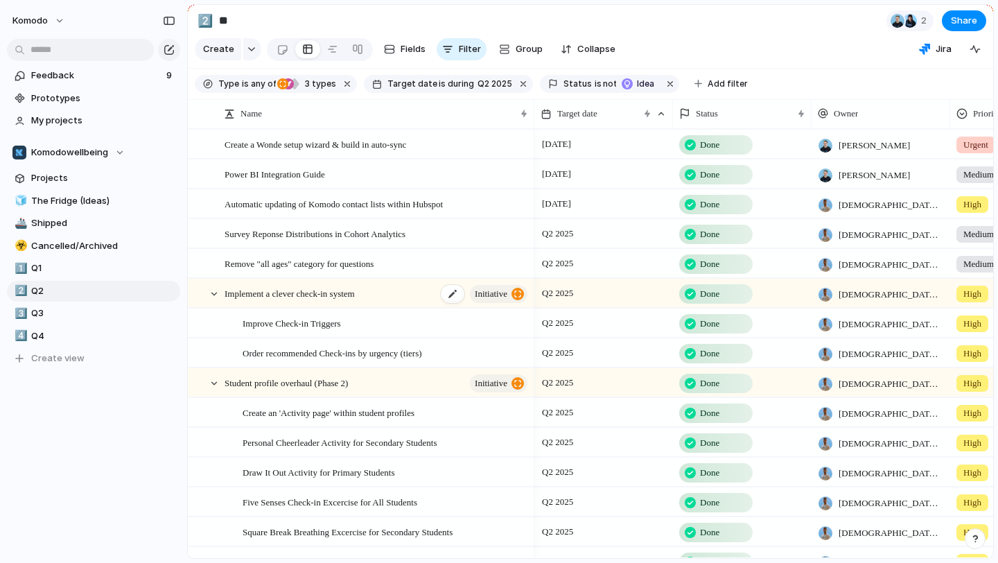
scroll to position [49, 0]
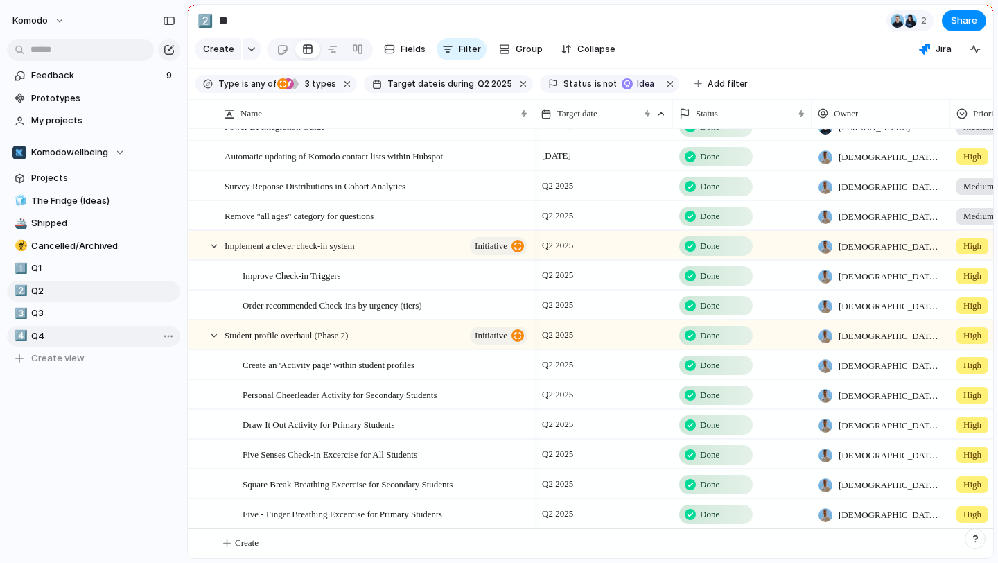
click at [62, 338] on span "Q4" at bounding box center [103, 336] width 144 height 14
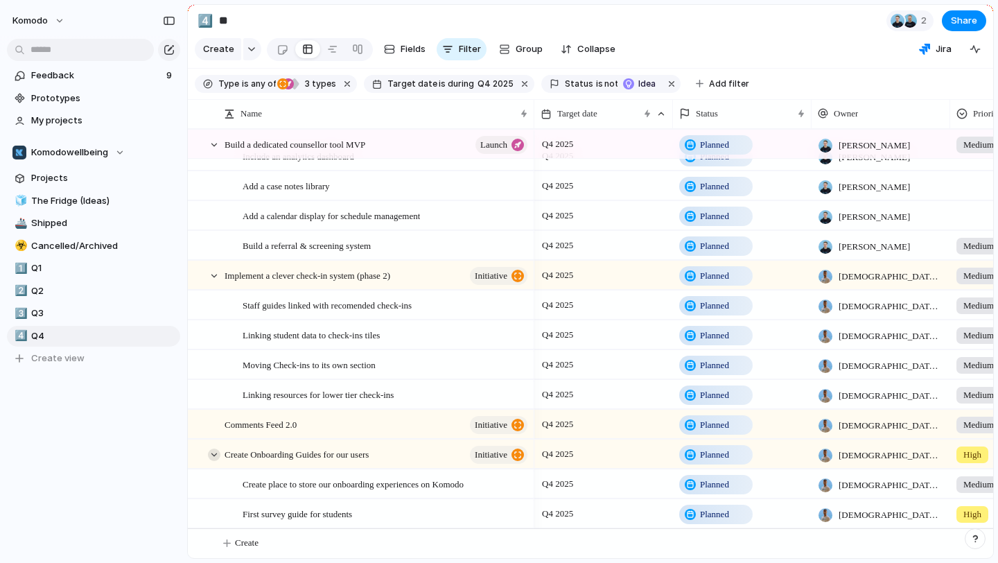
click at [215, 451] on div at bounding box center [214, 454] width 12 height 12
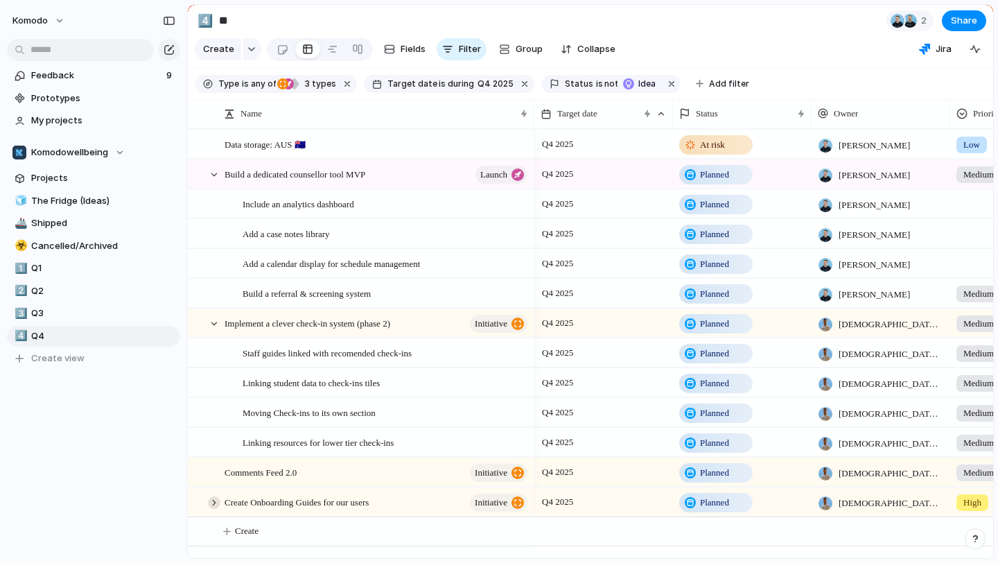
click at [214, 500] on div at bounding box center [214, 502] width 12 height 12
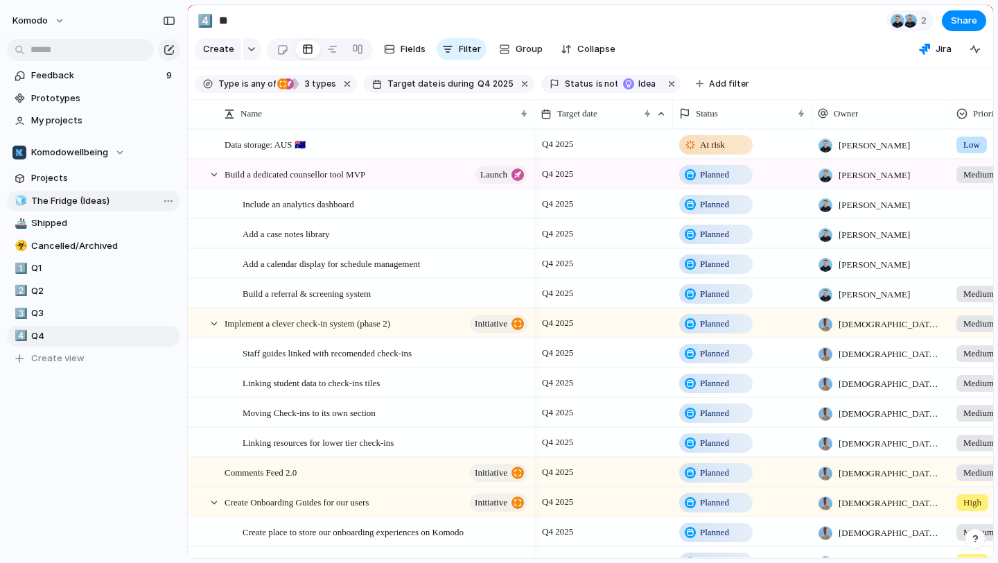
click at [103, 204] on span "The Fridge (Ideas)" at bounding box center [103, 201] width 144 height 14
type input "**********"
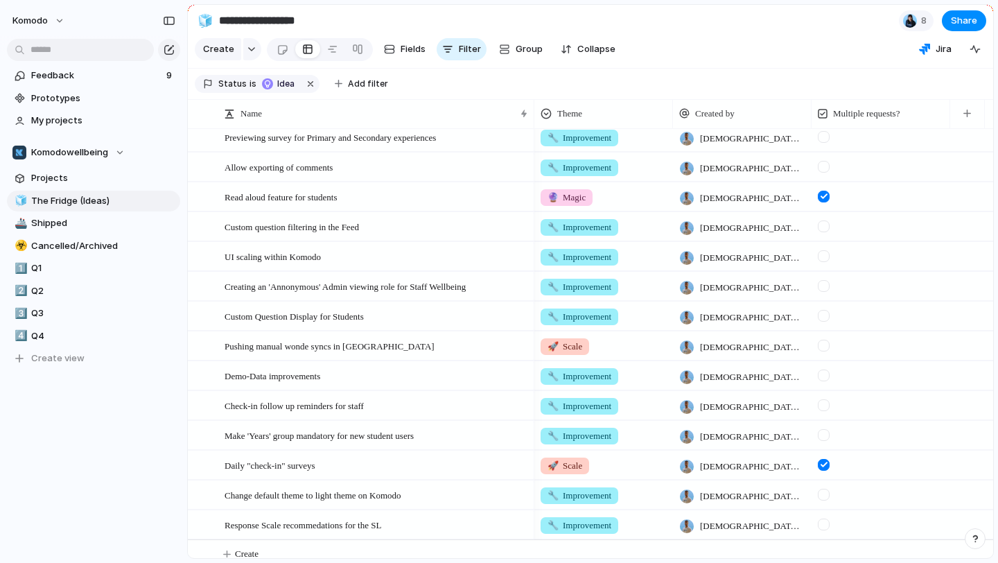
scroll to position [645, 0]
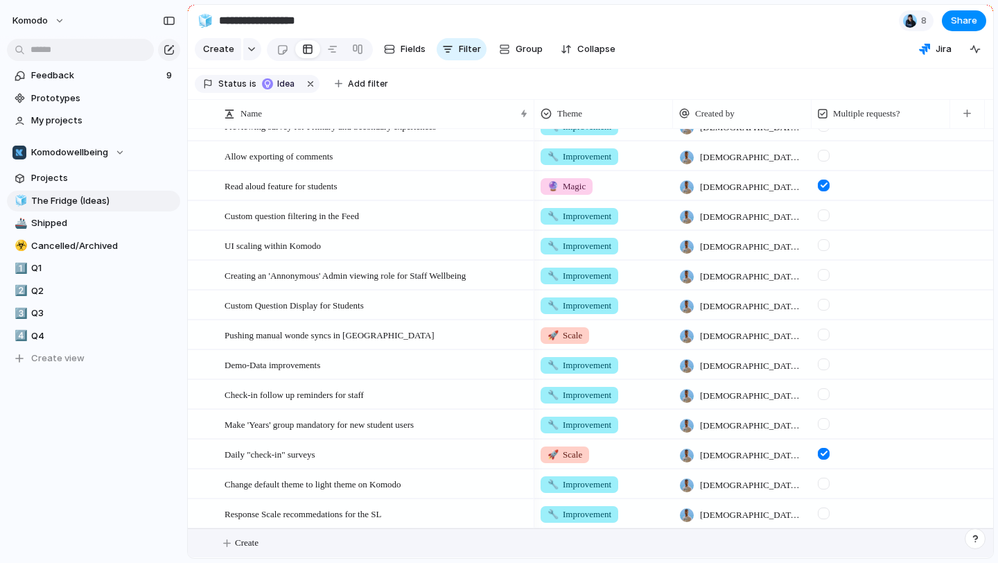
click at [246, 537] on span "Create" at bounding box center [247, 543] width 24 height 14
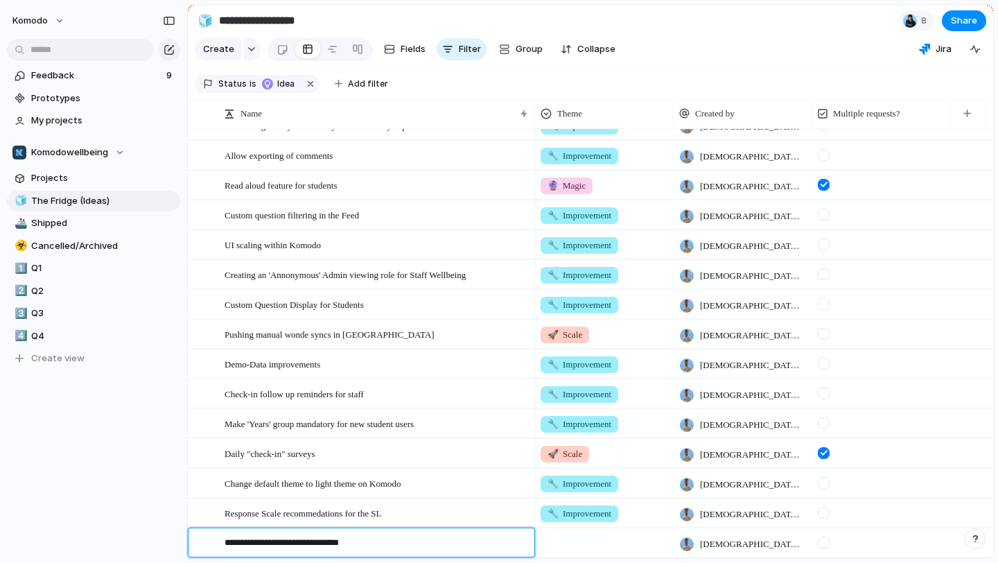
click at [232, 542] on textarea "**********" at bounding box center [375, 544] width 300 height 17
type textarea "**********"
click at [454, 552] on textarea "**********" at bounding box center [375, 544] width 300 height 17
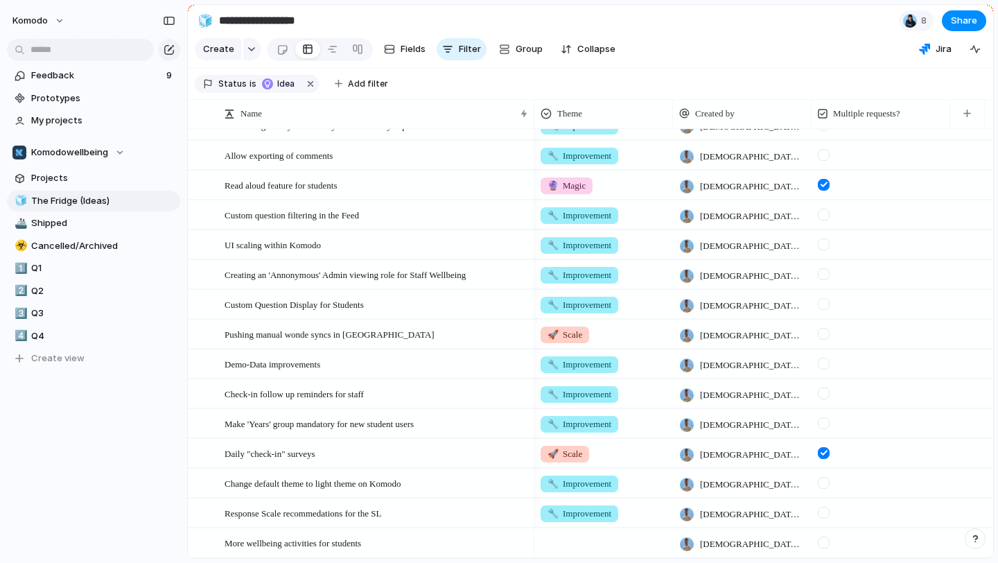
click at [584, 549] on div at bounding box center [603, 540] width 137 height 23
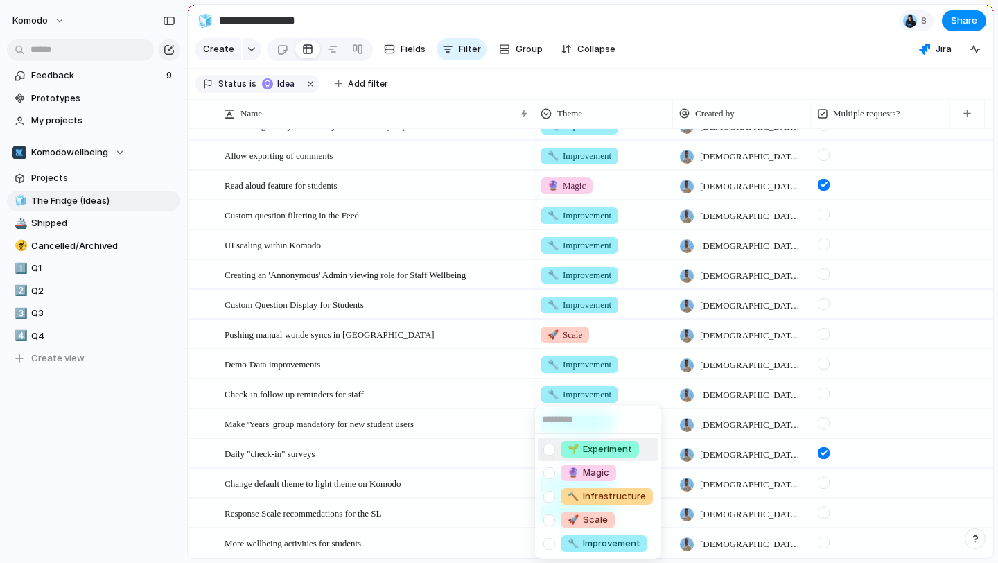
click at [166, 492] on div "🌱 Experiment 🔮 Magic 🔨 Infrastructure 🚀 Scale 🔧 Improvement" at bounding box center [499, 281] width 998 height 563
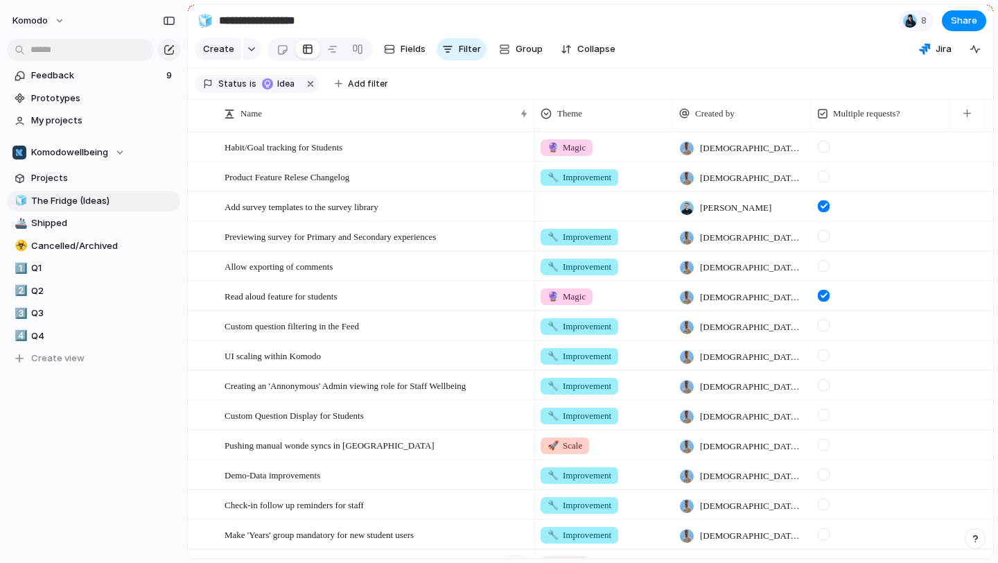
scroll to position [674, 0]
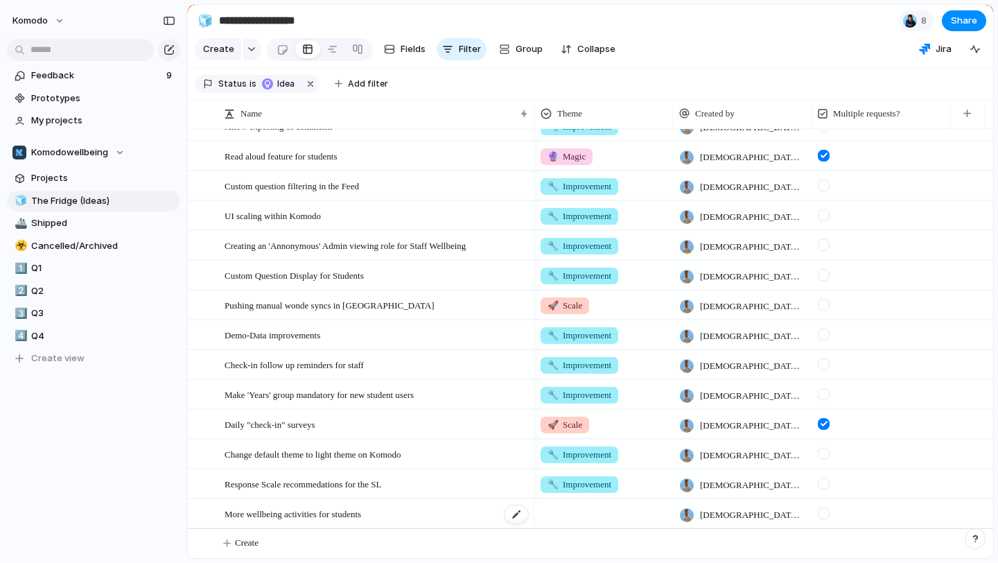
click at [430, 502] on div "More wellbeing activities for students" at bounding box center [377, 514] width 305 height 28
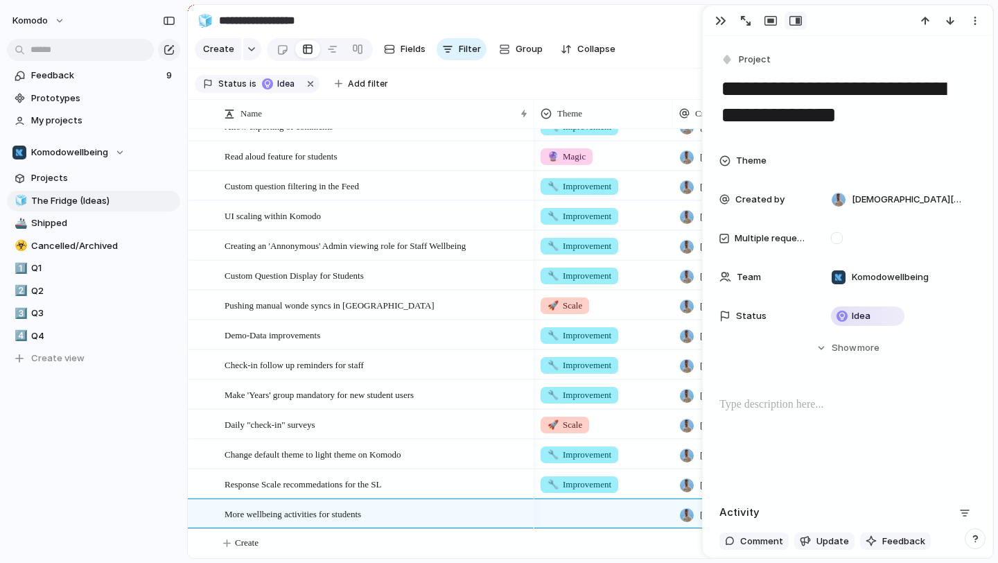
click at [810, 402] on p at bounding box center [848, 405] width 256 height 17
drag, startPoint x: 781, startPoint y: 401, endPoint x: 606, endPoint y: 411, distance: 175.7
click at [606, 411] on main "**********" at bounding box center [590, 281] width 807 height 555
click at [775, 375] on span "Headings" at bounding box center [755, 376] width 41 height 14
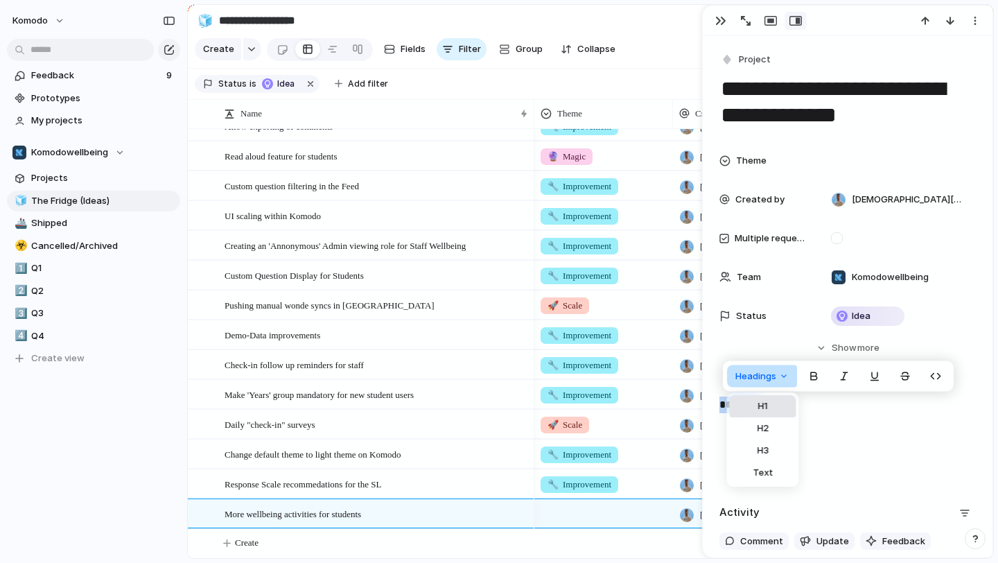
click at [773, 410] on button "H1" at bounding box center [763, 406] width 67 height 22
click at [831, 422] on h1 "********" at bounding box center [848, 414] width 256 height 34
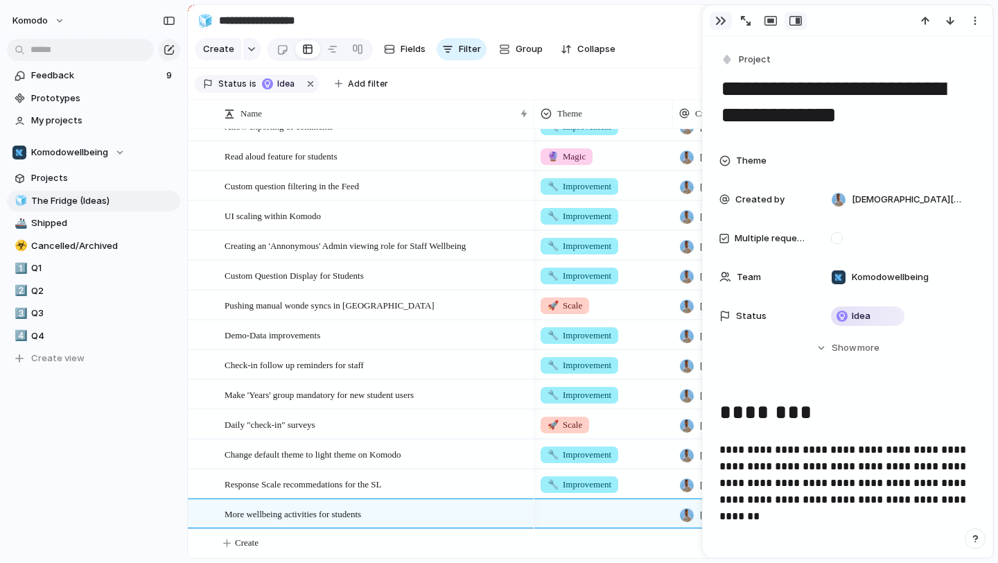
click at [723, 20] on div "button" at bounding box center [720, 20] width 11 height 11
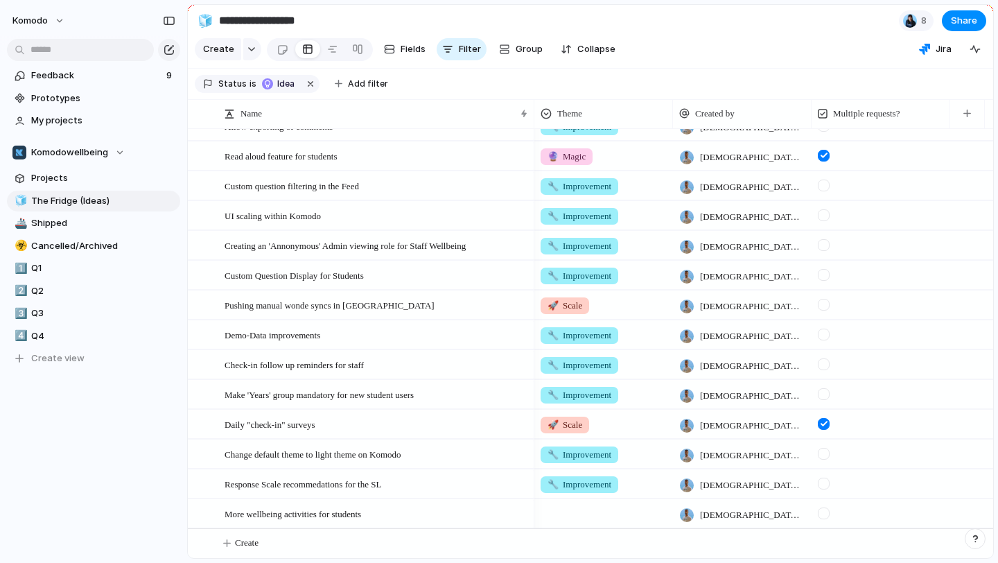
click at [577, 512] on div at bounding box center [603, 511] width 137 height 23
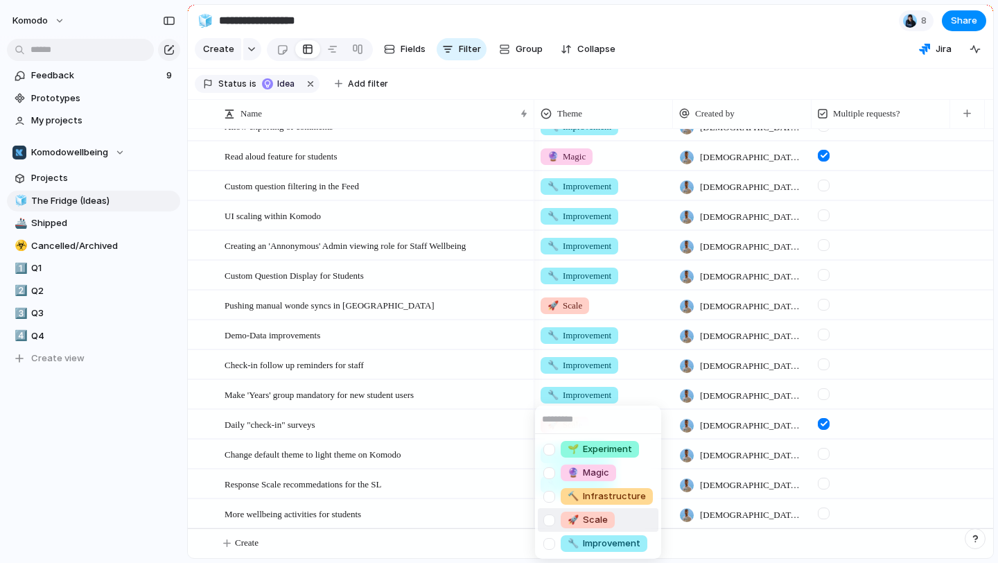
click at [599, 521] on span "🚀 Scale" at bounding box center [588, 520] width 40 height 14
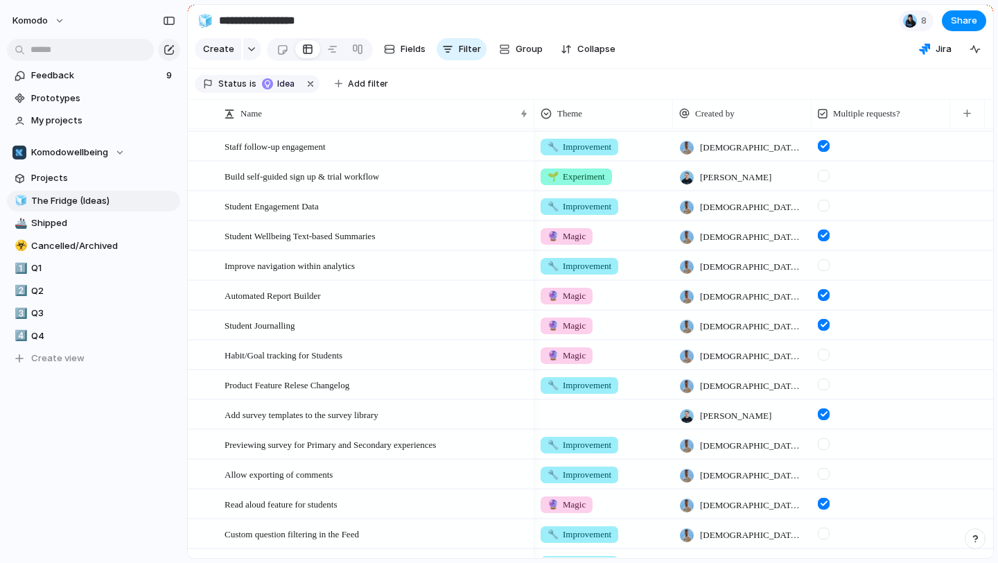
scroll to position [316, 0]
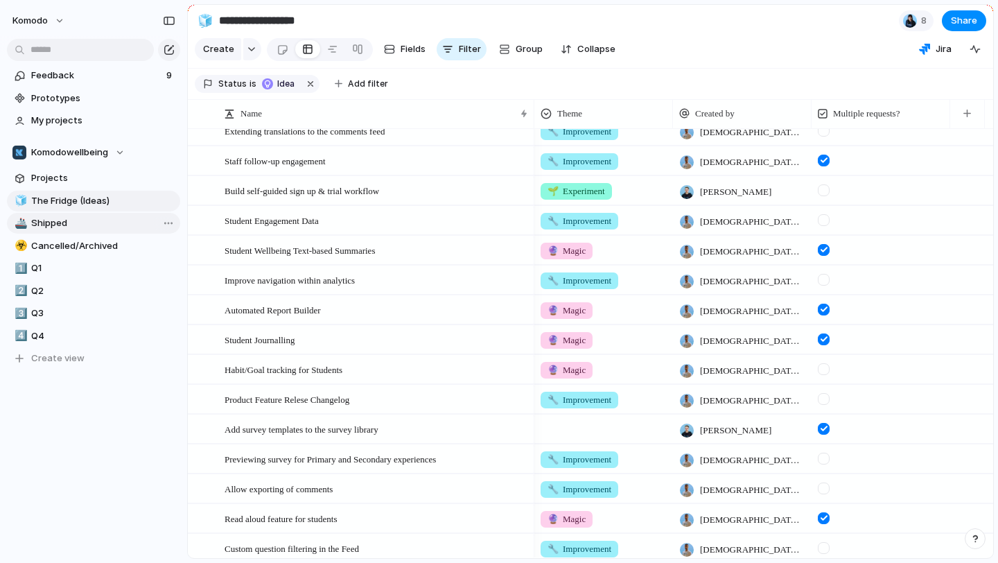
click at [114, 227] on span "Shipped" at bounding box center [103, 223] width 144 height 14
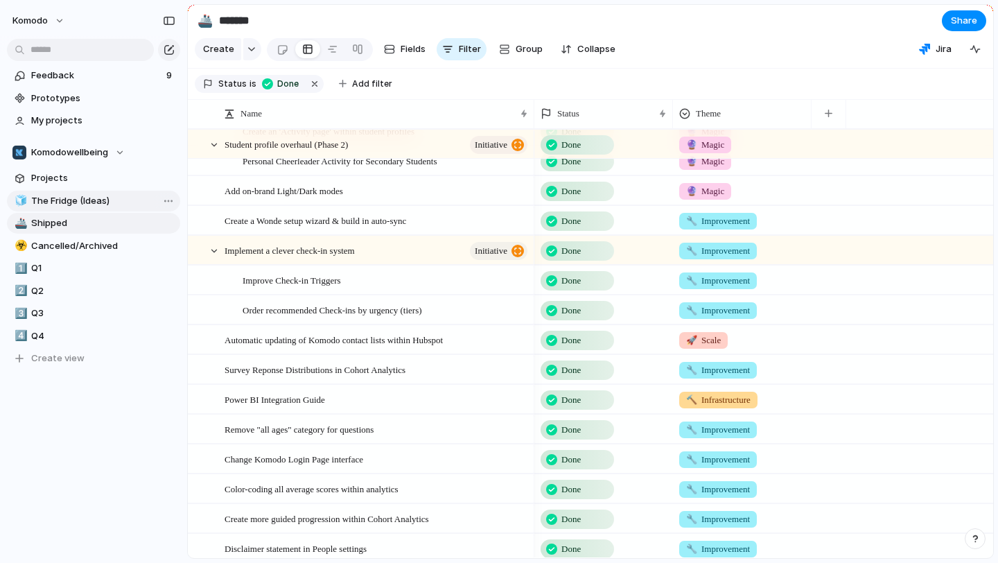
click at [106, 194] on span "The Fridge (Ideas)" at bounding box center [103, 201] width 144 height 14
type input "**********"
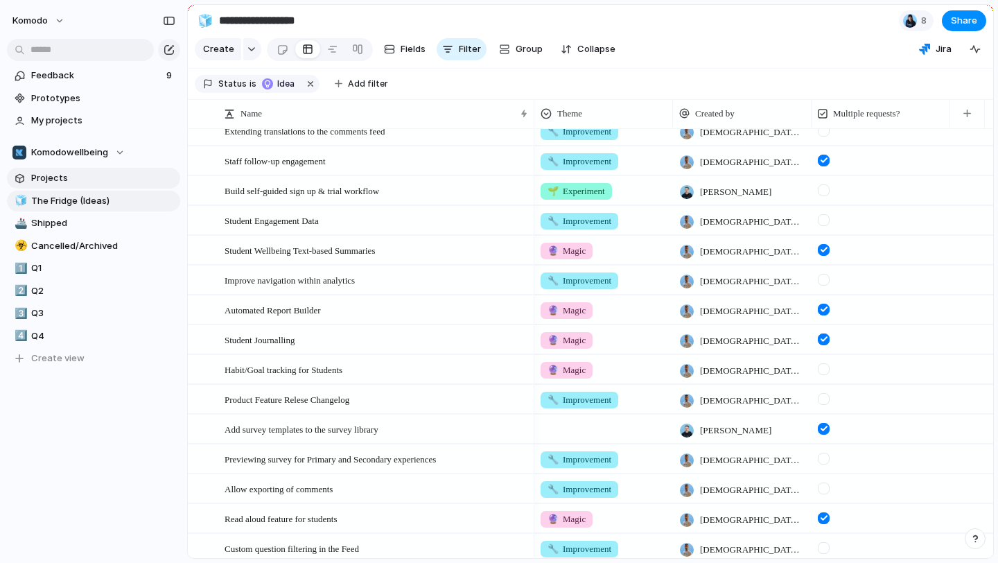
click at [104, 170] on link "Projects" at bounding box center [93, 178] width 173 height 21
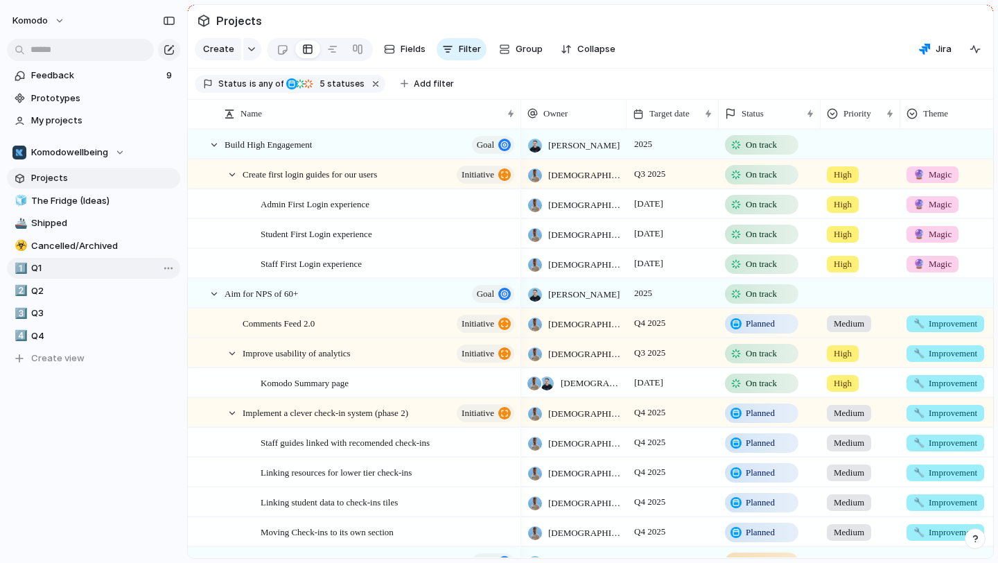
click at [93, 271] on span "Q1" at bounding box center [103, 268] width 144 height 14
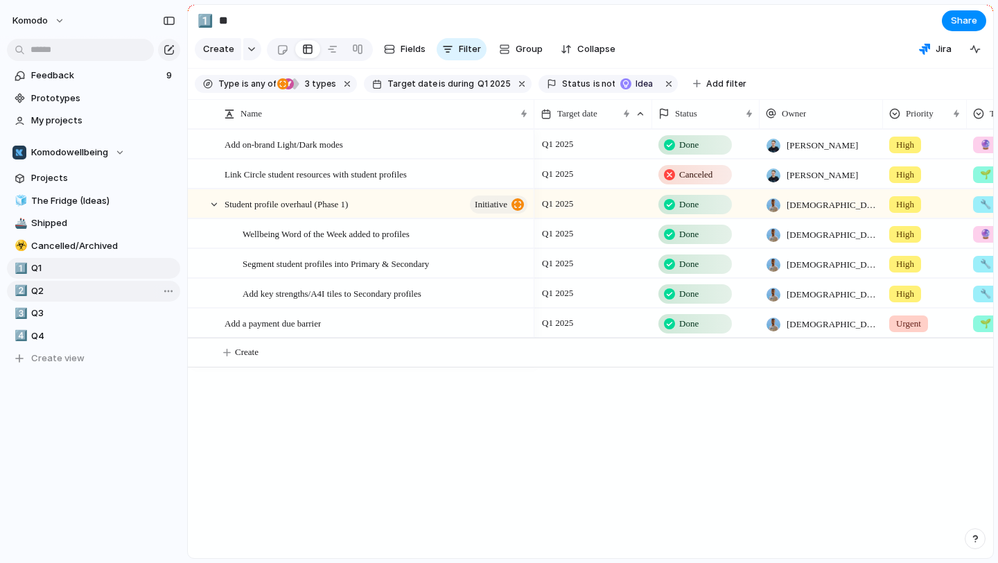
click at [82, 293] on span "Q2" at bounding box center [103, 291] width 144 height 14
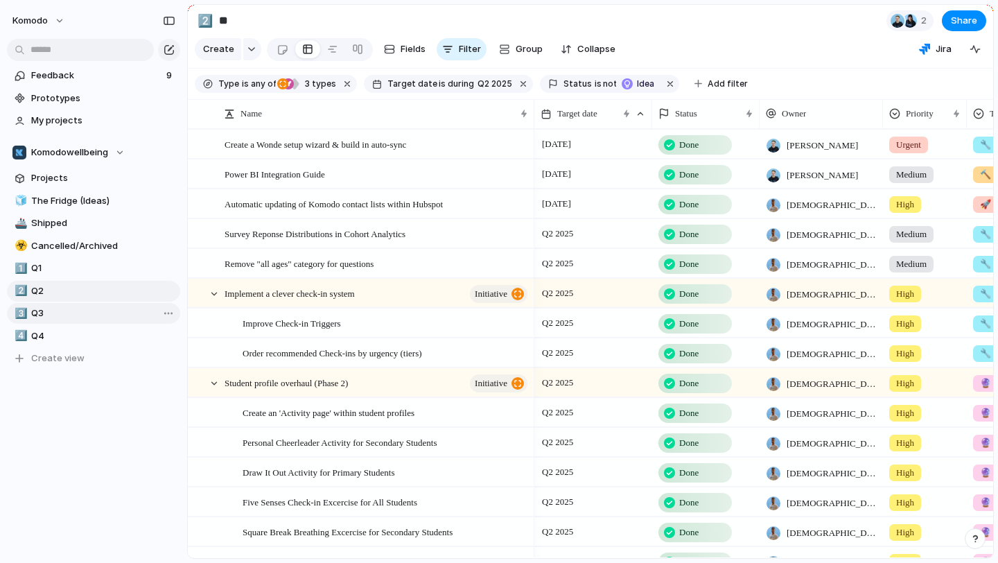
click at [81, 322] on link "3️⃣ Q3" at bounding box center [93, 313] width 173 height 21
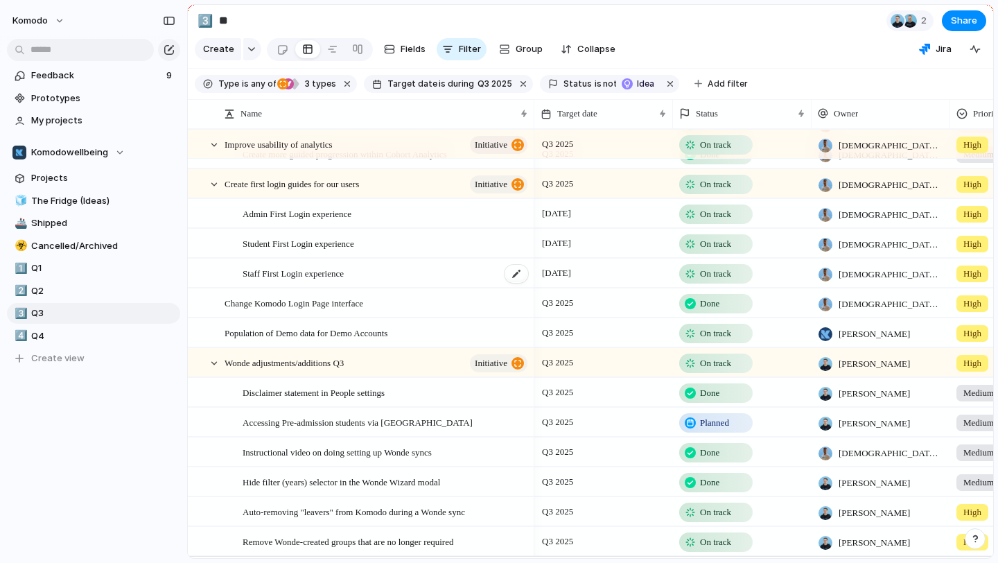
scroll to position [79, 0]
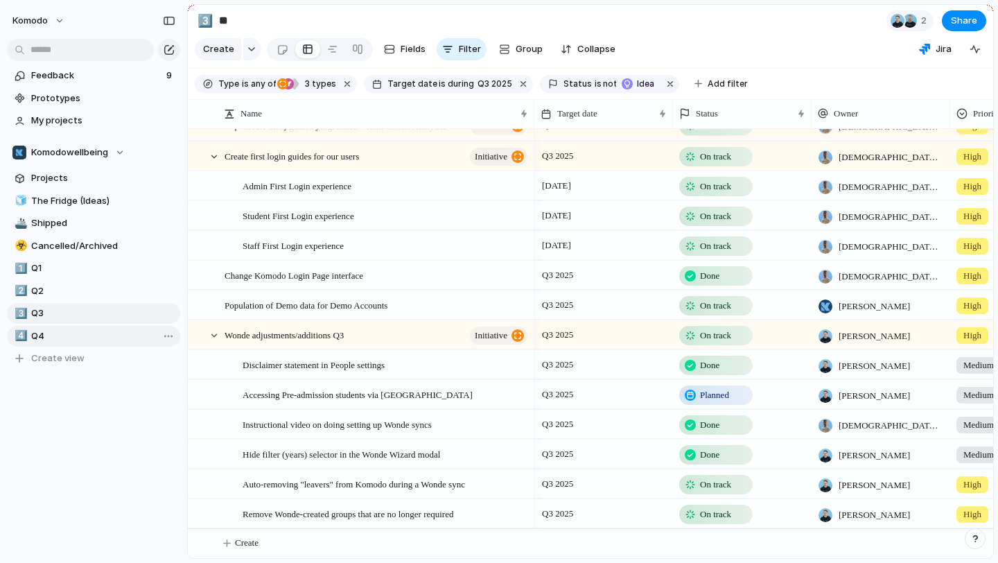
click at [73, 331] on span "Q4" at bounding box center [103, 336] width 144 height 14
type input "**"
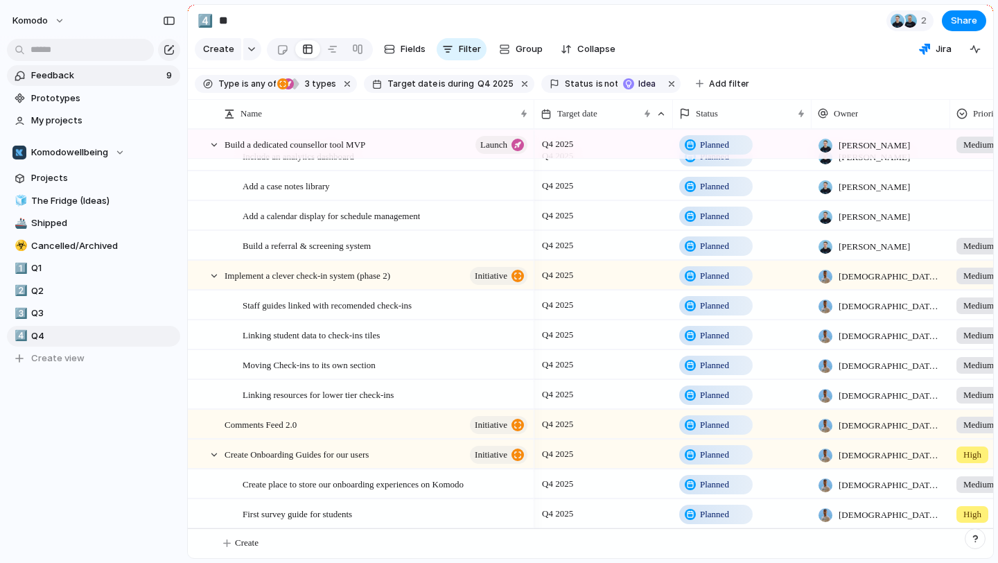
click at [99, 76] on span "Feedback" at bounding box center [96, 76] width 131 height 14
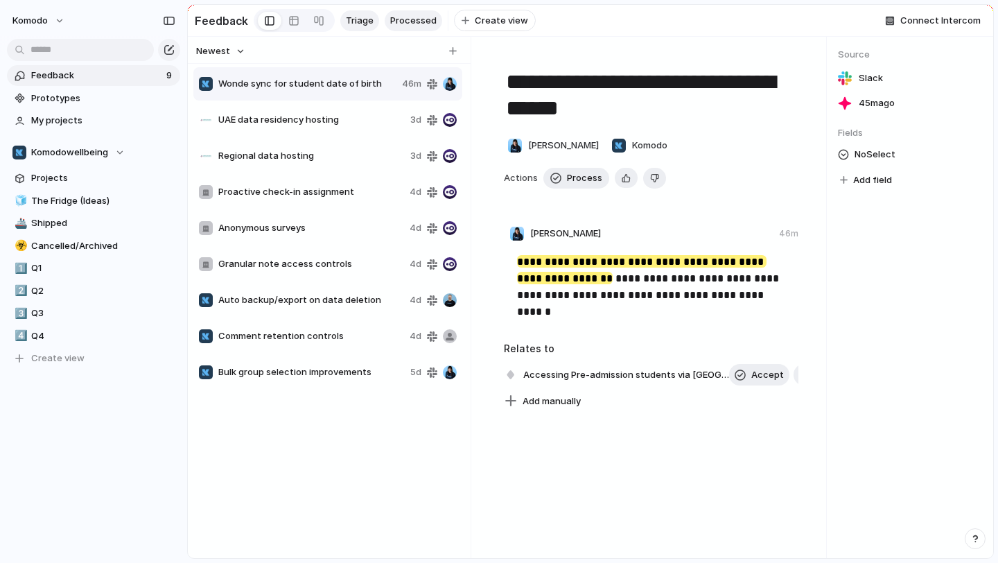
click at [427, 19] on span "Processed" at bounding box center [413, 21] width 46 height 14
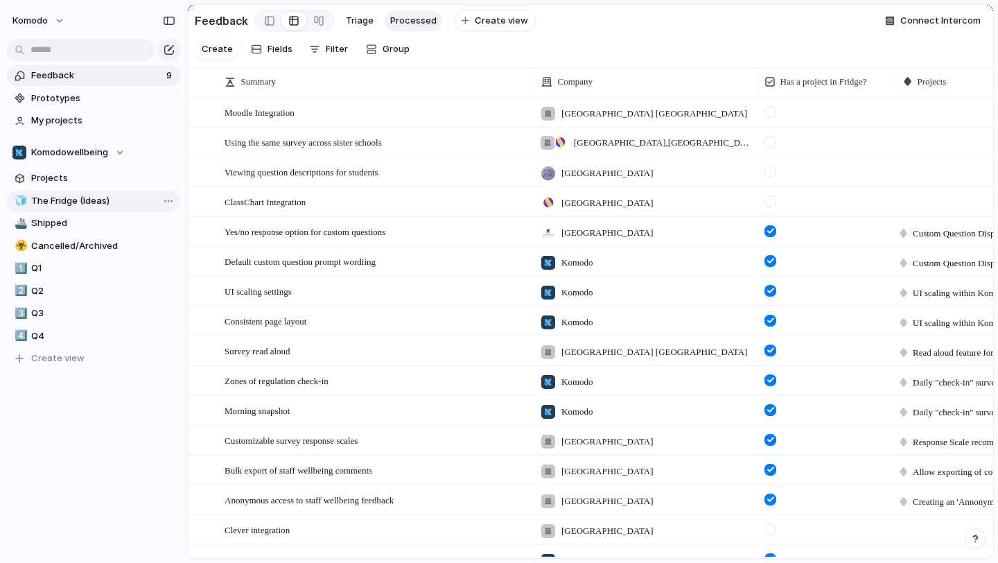
click at [87, 205] on span "The Fridge (Ideas)" at bounding box center [103, 201] width 144 height 14
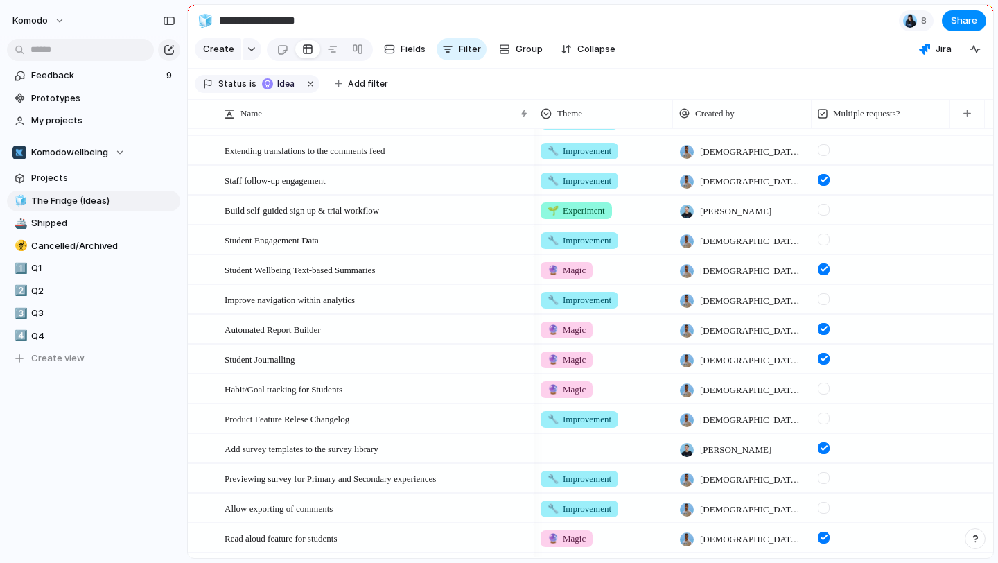
scroll to position [306, 0]
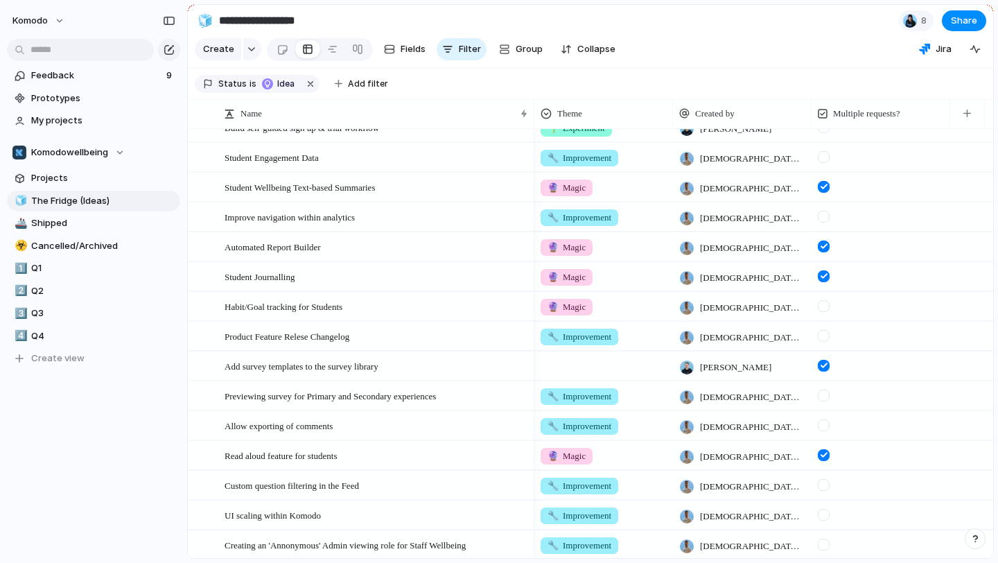
click at [581, 369] on div at bounding box center [603, 363] width 137 height 23
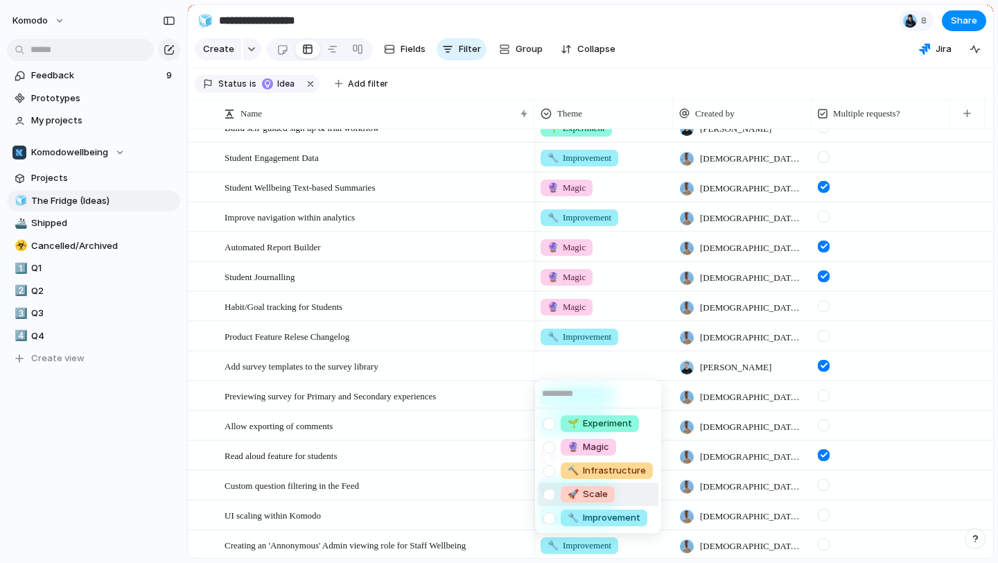
click at [607, 492] on div "🚀 Scale" at bounding box center [588, 494] width 54 height 17
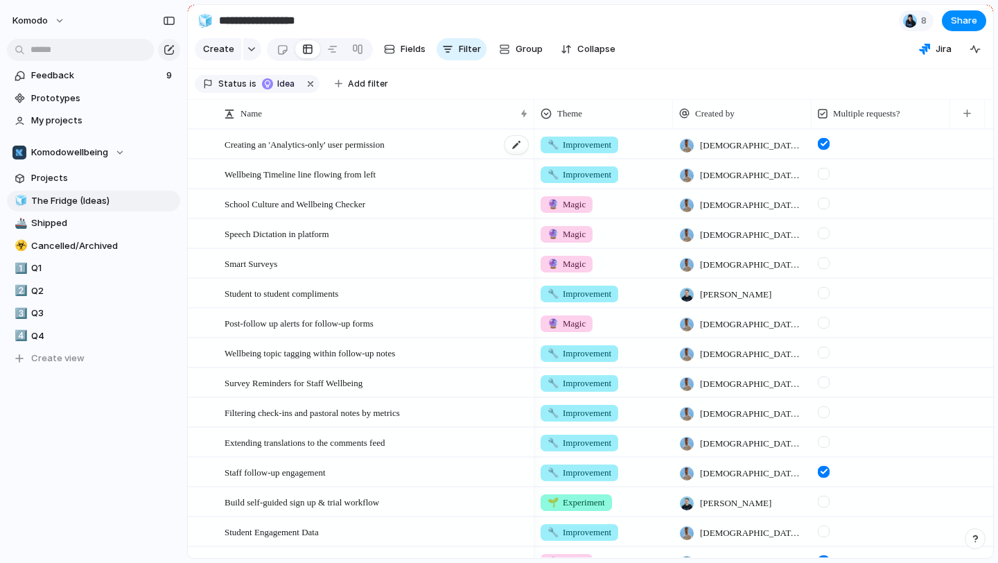
click at [446, 146] on div "Creating an 'Analytics-only' user permission" at bounding box center [377, 144] width 305 height 28
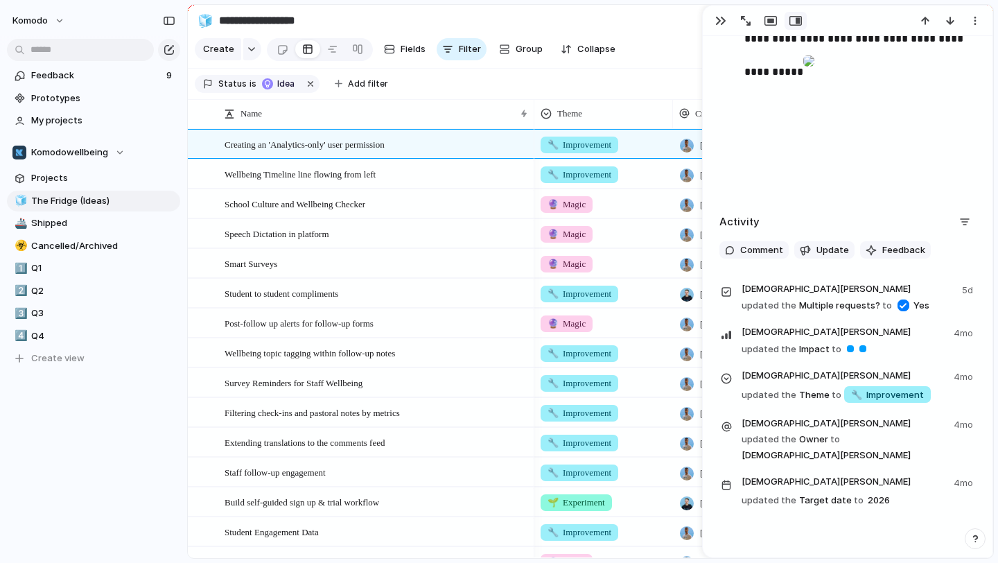
scroll to position [835, 0]
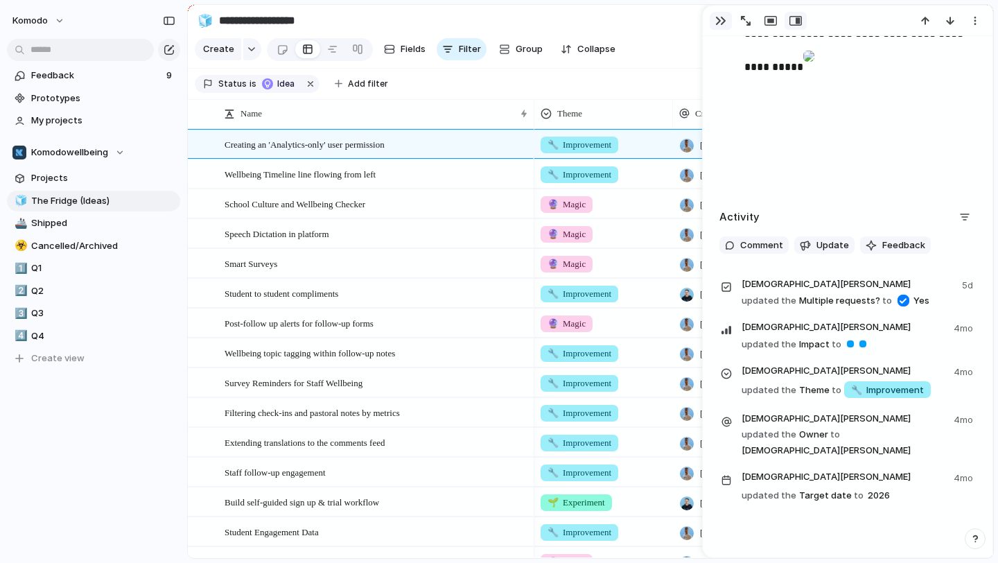
click at [724, 15] on button "button" at bounding box center [721, 21] width 22 height 18
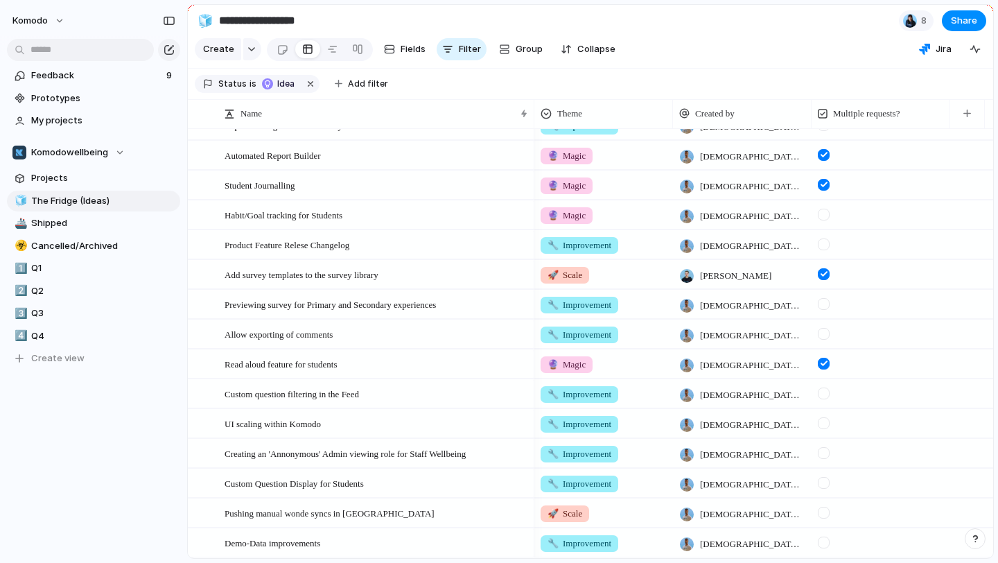
scroll to position [468, 0]
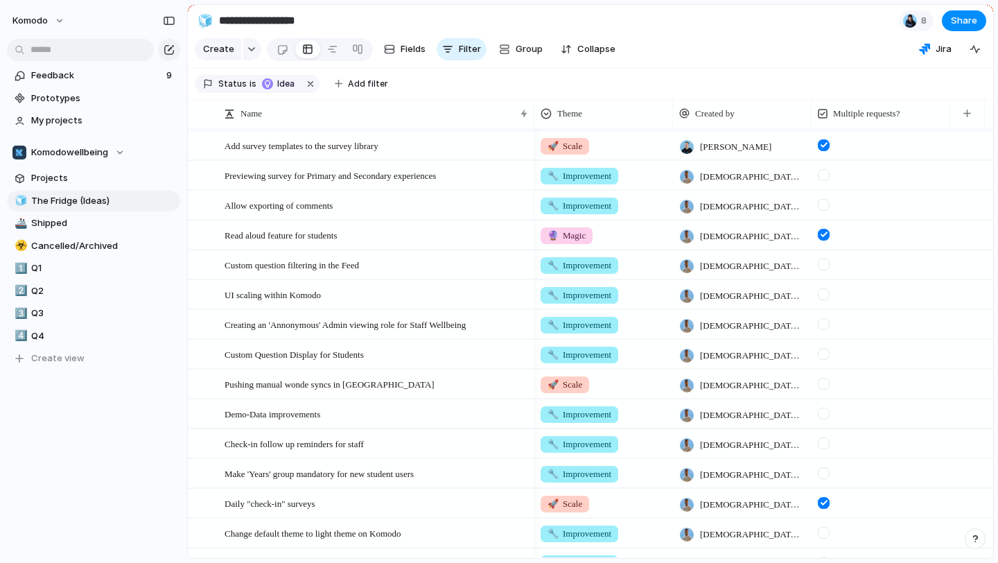
click at [821, 207] on div at bounding box center [824, 205] width 12 height 12
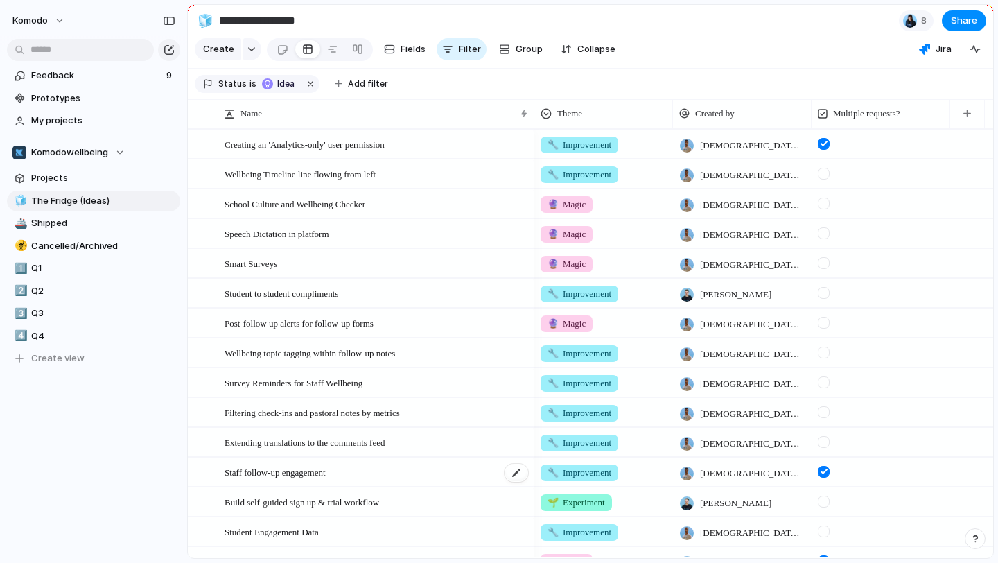
click at [432, 478] on div "Staff follow-up engagement" at bounding box center [377, 472] width 305 height 28
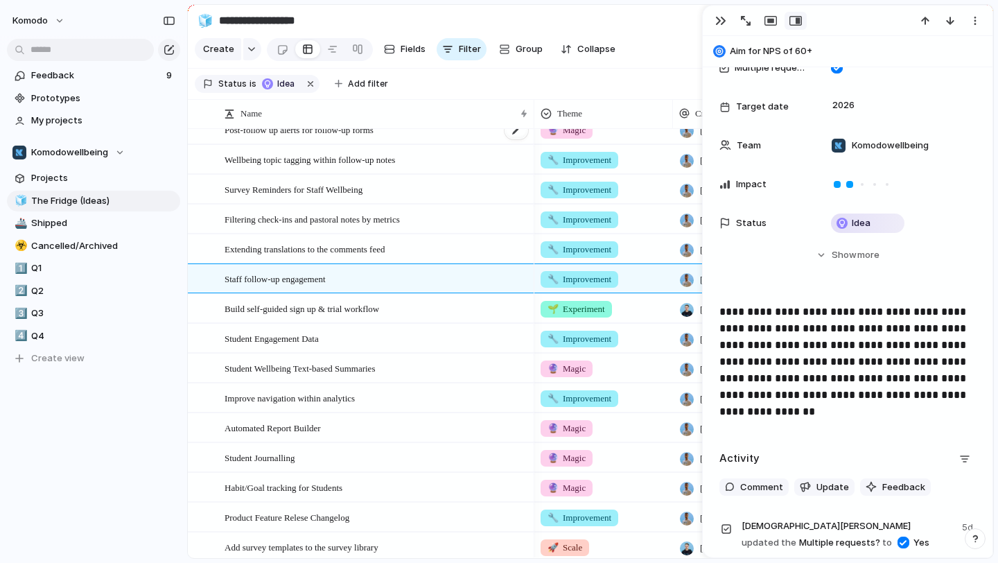
scroll to position [215, 0]
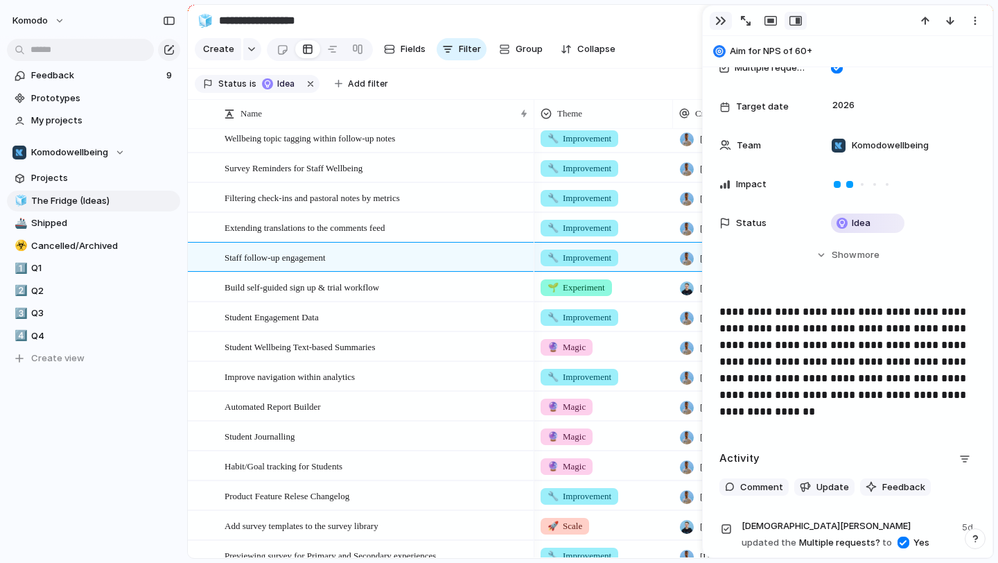
click at [720, 23] on div "button" at bounding box center [720, 20] width 11 height 11
